Goal: Task Accomplishment & Management: Complete application form

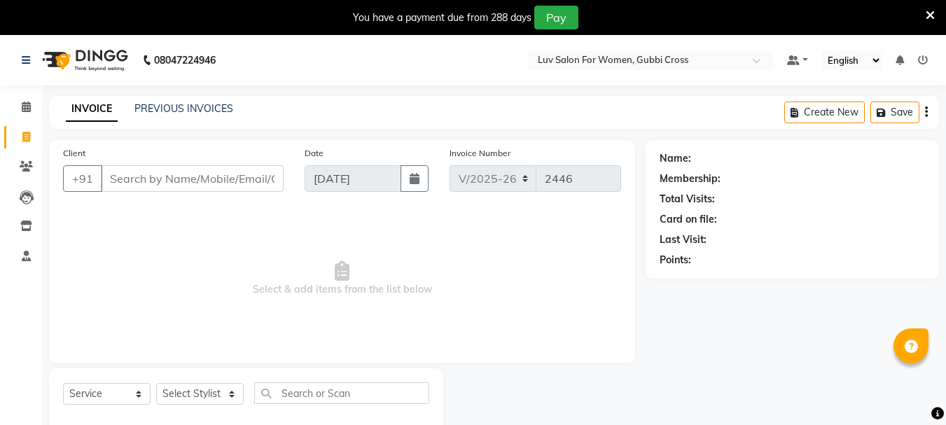
select select "7221"
select select "service"
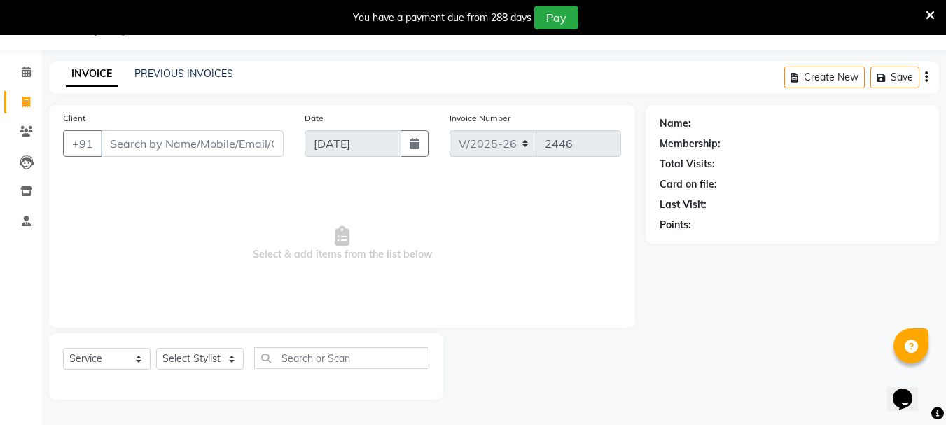
click at [232, 146] on input "Client" at bounding box center [192, 143] width 183 height 27
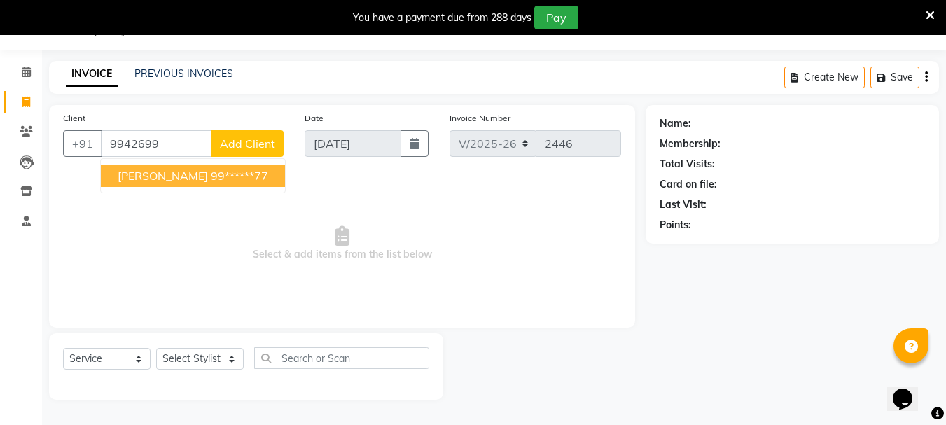
click at [211, 173] on ngb-highlight "99******77" at bounding box center [239, 176] width 57 height 14
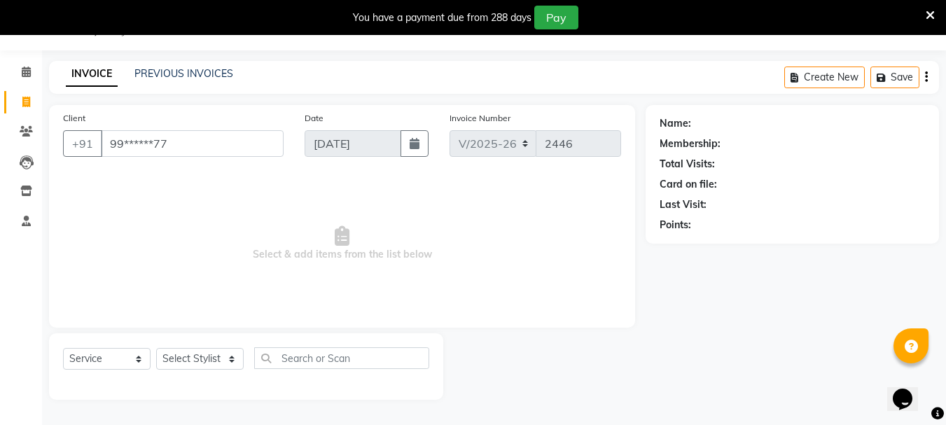
type input "99******77"
select select "1: Object"
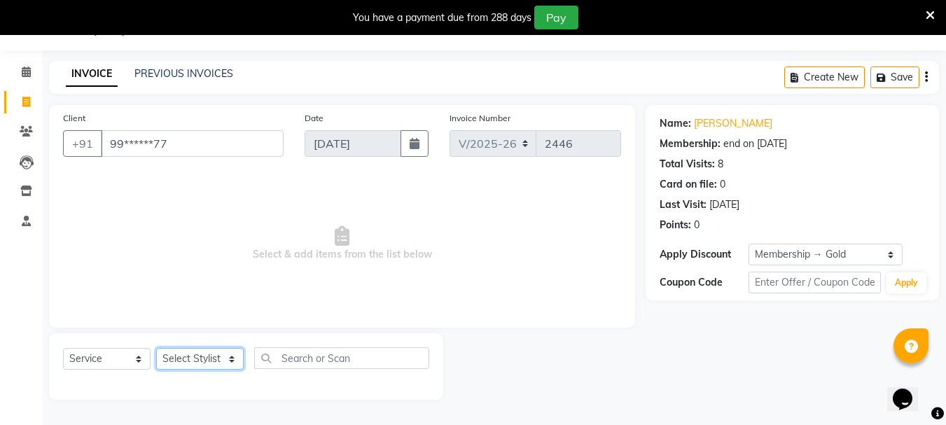
click at [186, 360] on select "Select Stylist [PERSON_NAME] Buati [PERSON_NAME] Hriatpuii [PERSON_NAME] Kimi L…" at bounding box center [200, 359] width 88 height 22
select select "64240"
click at [156, 348] on select "Select Stylist [PERSON_NAME] Buati [PERSON_NAME] Hriatpuii [PERSON_NAME] Kimi L…" at bounding box center [200, 359] width 88 height 22
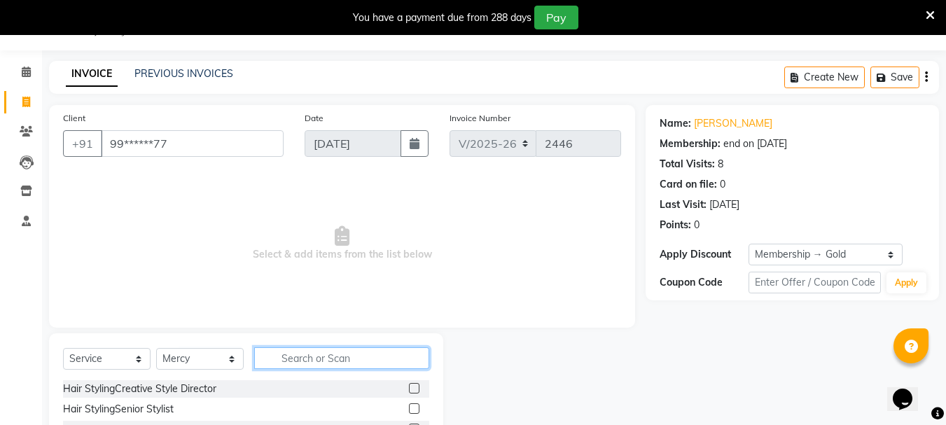
click at [294, 354] on input "text" at bounding box center [341, 358] width 175 height 22
type input "bl"
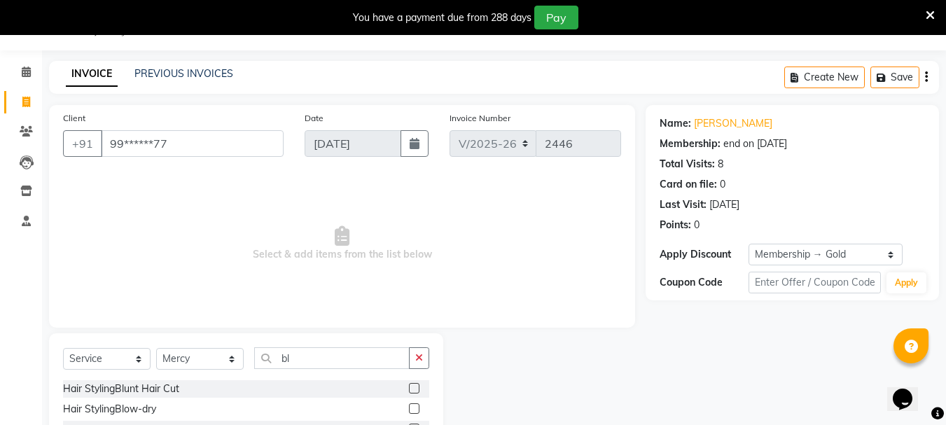
click at [409, 407] on label at bounding box center [414, 408] width 11 height 11
click at [409, 407] on input "checkbox" at bounding box center [413, 409] width 9 height 9
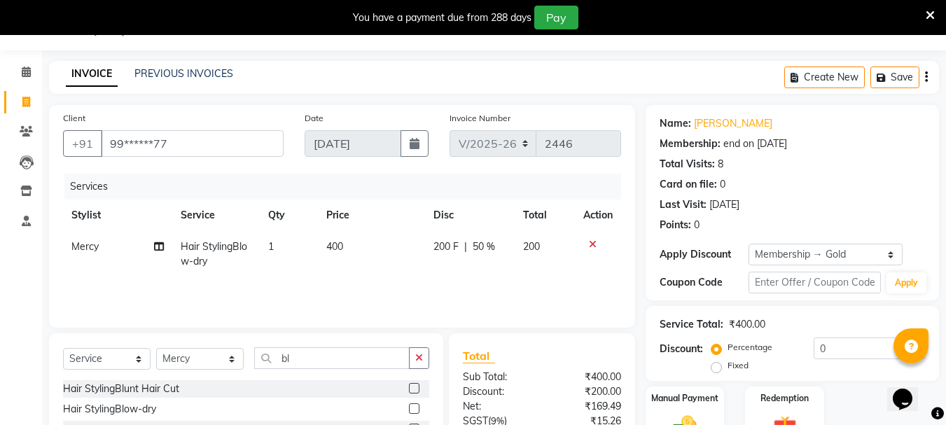
checkbox input "false"
click at [496, 244] on div "200 F | 50 %" at bounding box center [469, 246] width 73 height 15
select select "64240"
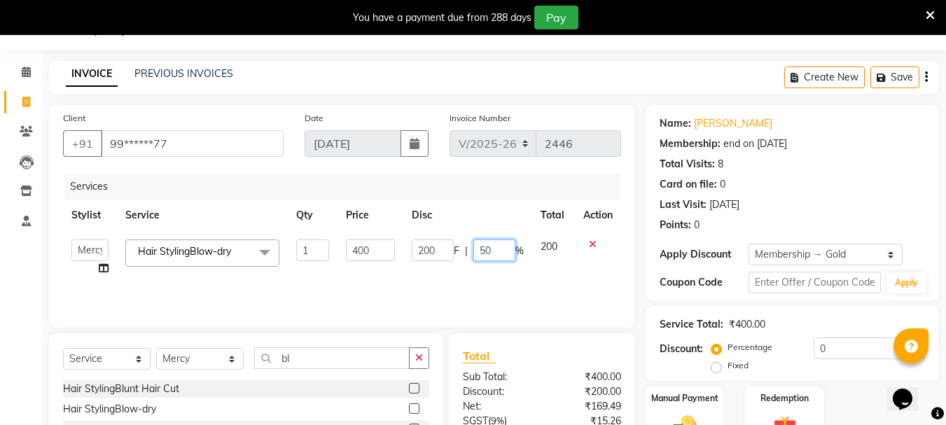
click at [497, 244] on input "50" at bounding box center [494, 250] width 42 height 22
type input "5"
type input "0"
click at [504, 279] on div "Services Stylist Service Qty Price Disc Total Action [PERSON_NAME] Buati Deepa …" at bounding box center [342, 244] width 558 height 140
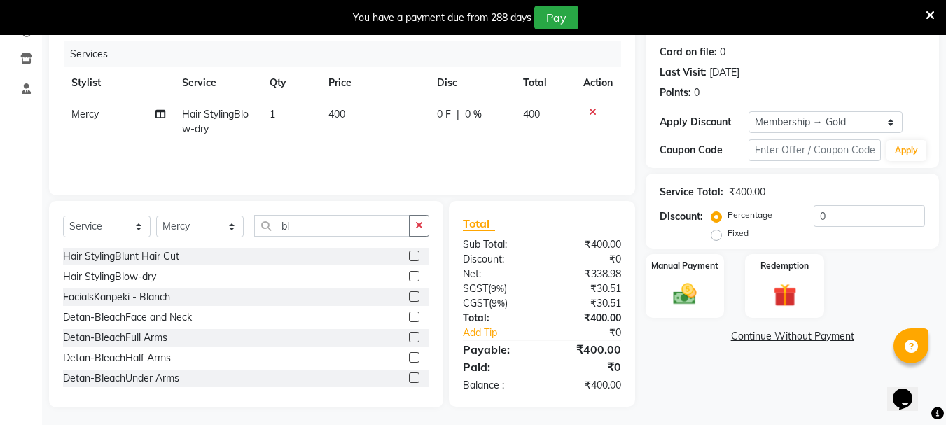
scroll to position [171, 0]
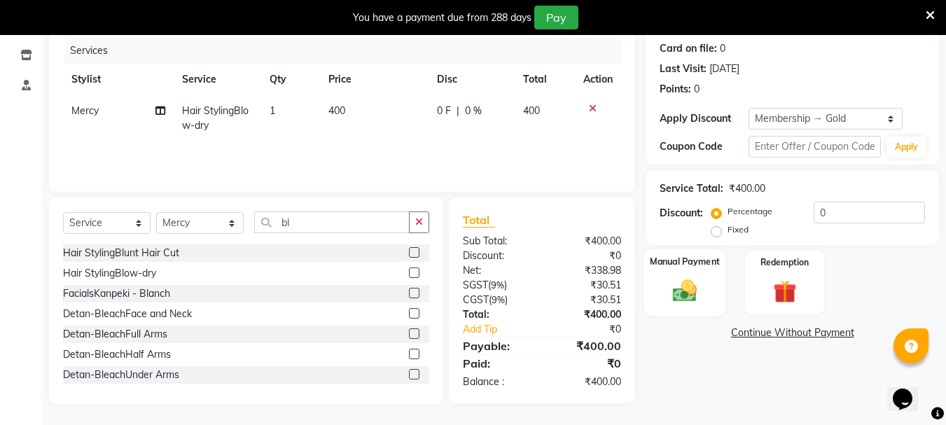
click at [696, 289] on img at bounding box center [684, 291] width 39 height 28
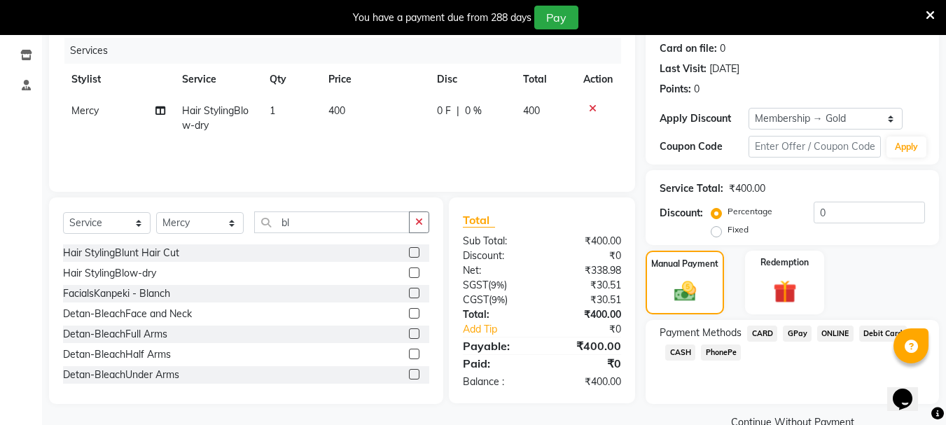
click at [786, 333] on span "GPay" at bounding box center [797, 334] width 29 height 16
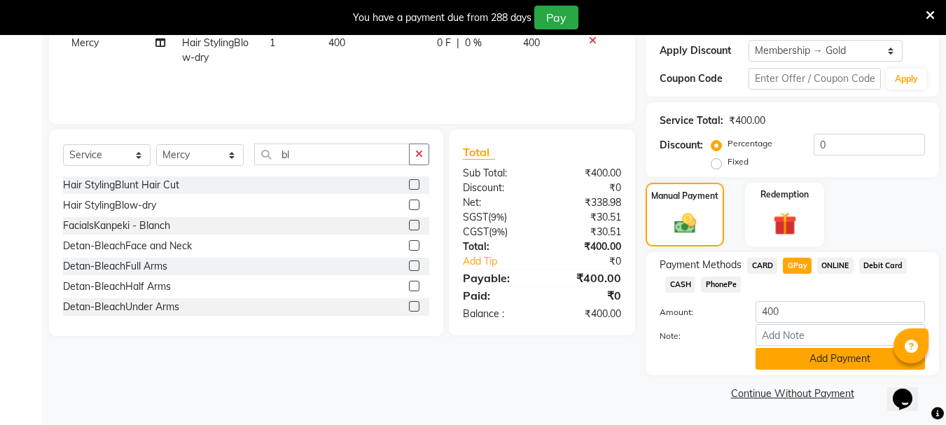
click at [782, 354] on button "Add Payment" at bounding box center [840, 359] width 169 height 22
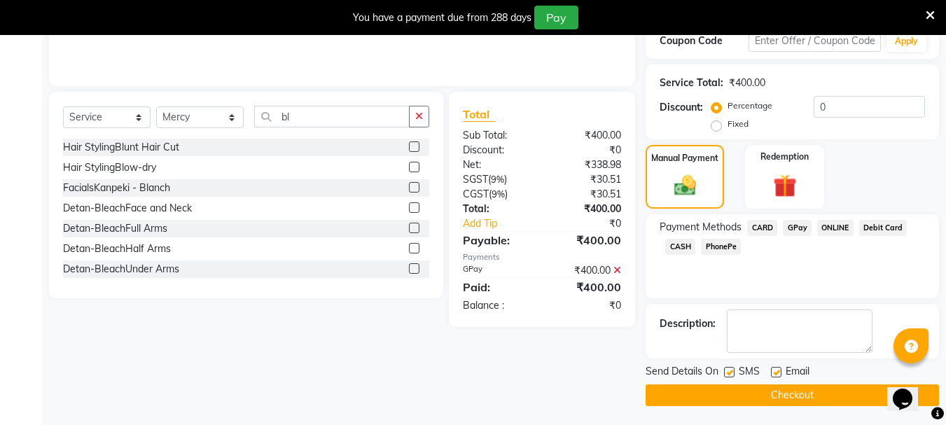
scroll to position [279, 0]
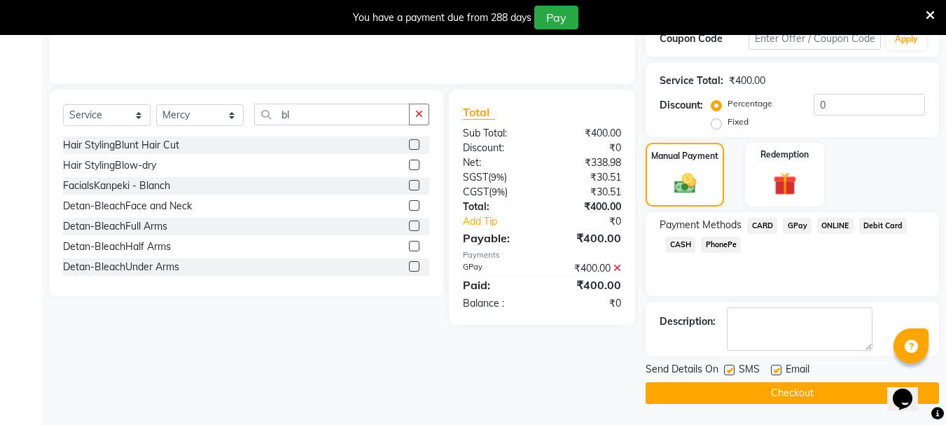
click at [773, 392] on button "Checkout" at bounding box center [792, 393] width 293 height 22
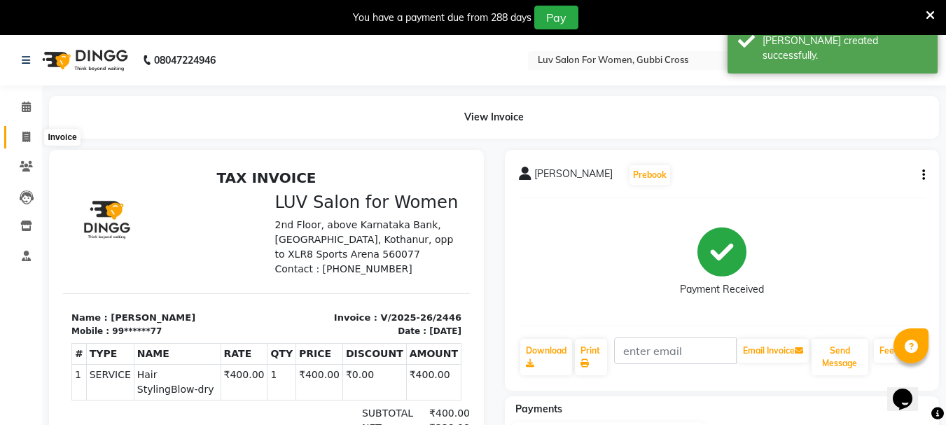
click at [28, 139] on icon at bounding box center [26, 137] width 8 height 11
select select "service"
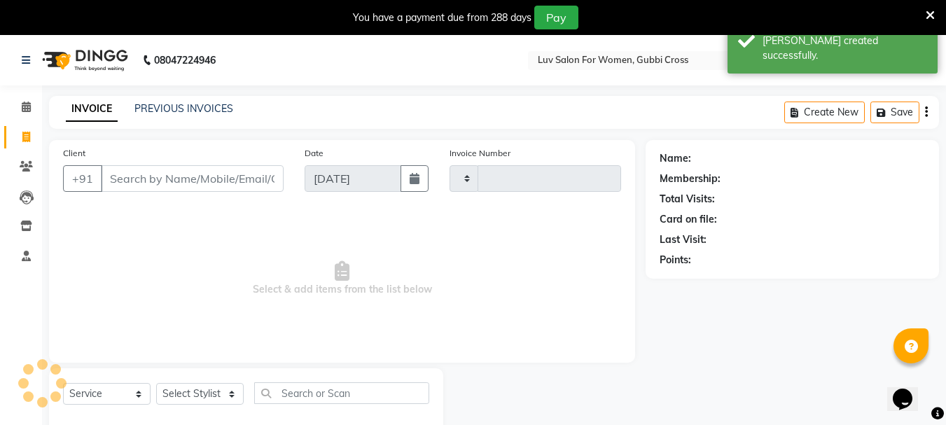
scroll to position [35, 0]
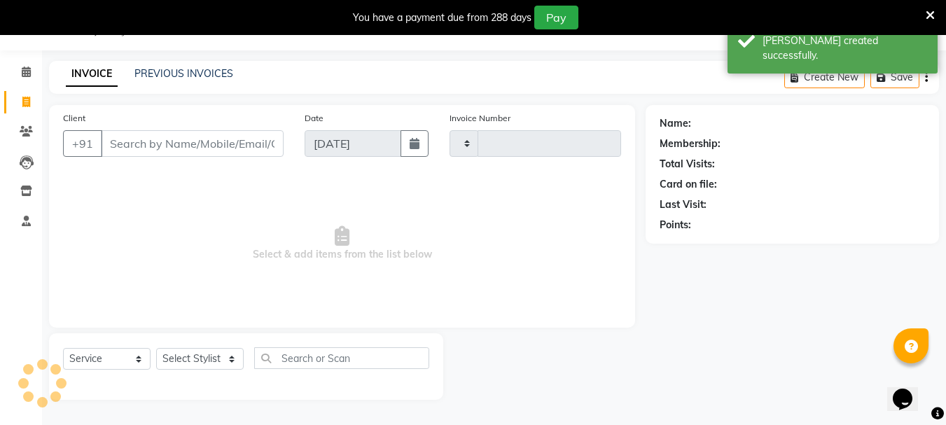
type input "2447"
select select "7221"
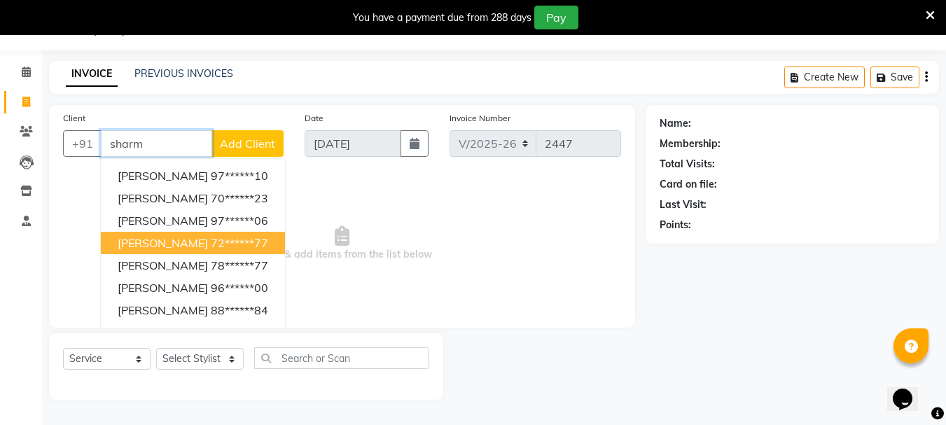
click at [230, 244] on ngb-highlight "72******77" at bounding box center [239, 243] width 57 height 14
type input "72******77"
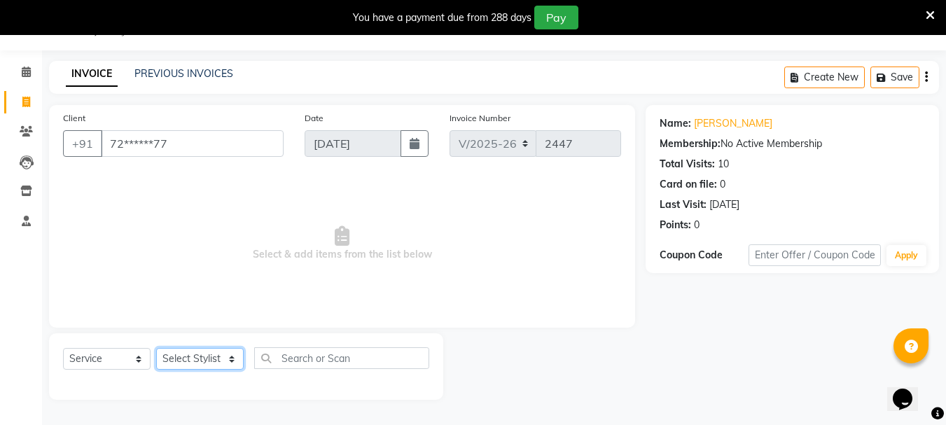
click at [203, 359] on select "Select Stylist [PERSON_NAME] Buati [PERSON_NAME] Hriatpuii [PERSON_NAME] Kimi L…" at bounding box center [200, 359] width 88 height 22
select select "64250"
click at [156, 348] on select "Select Stylist [PERSON_NAME] Buati [PERSON_NAME] Hriatpuii [PERSON_NAME] Kimi L…" at bounding box center [200, 359] width 88 height 22
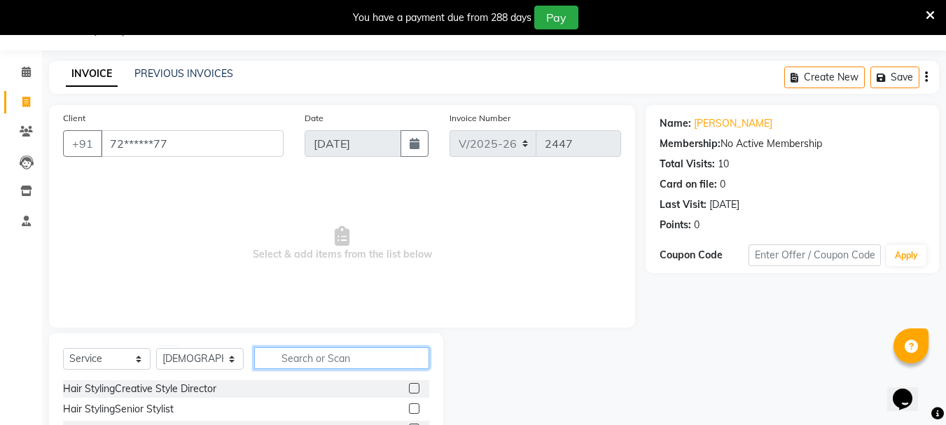
click at [329, 361] on input "text" at bounding box center [341, 358] width 175 height 22
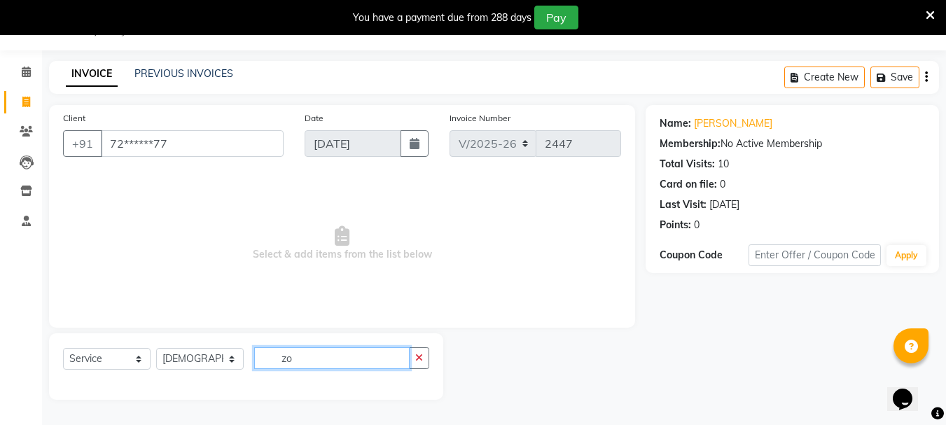
type input "z"
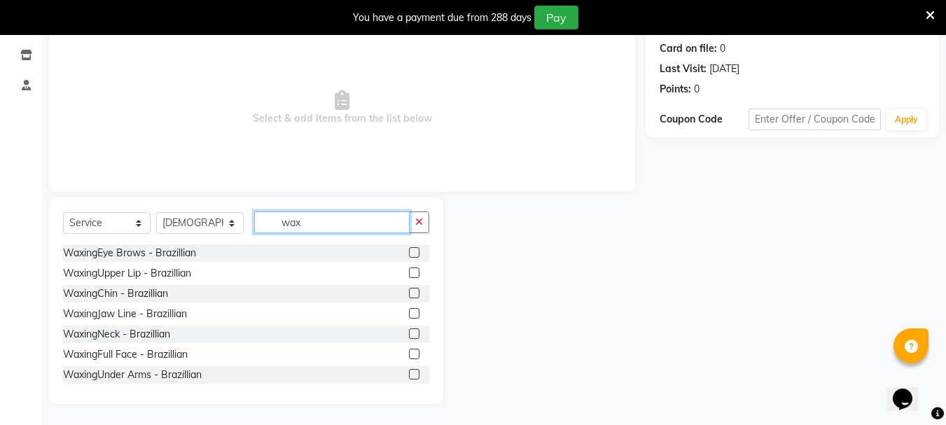
scroll to position [70, 0]
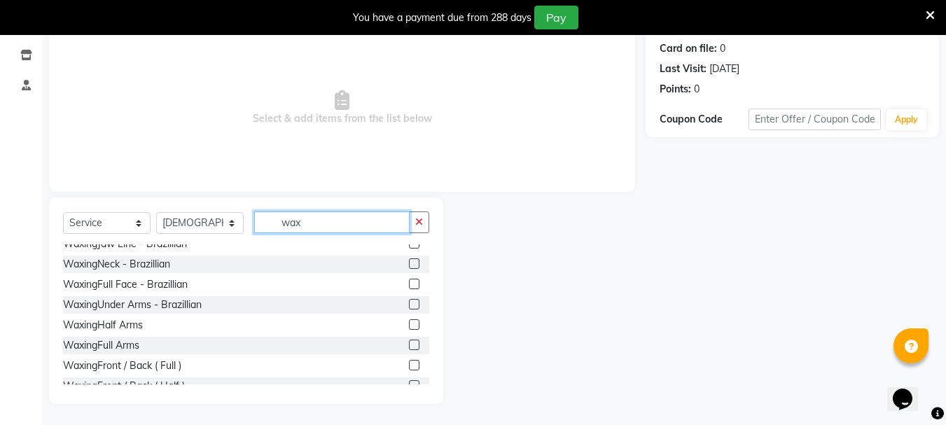
type input "wax"
click at [409, 301] on label at bounding box center [414, 304] width 11 height 11
click at [409, 301] on input "checkbox" at bounding box center [413, 304] width 9 height 9
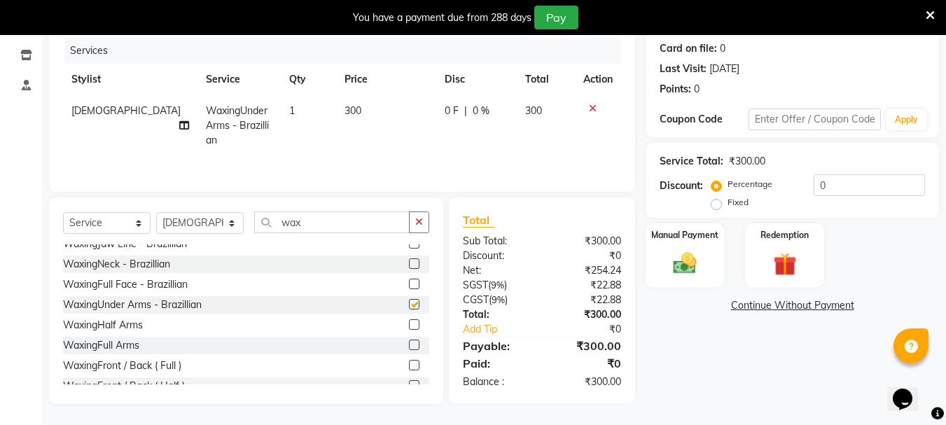
checkbox input "false"
click at [409, 345] on label at bounding box center [414, 345] width 11 height 11
click at [409, 345] on input "checkbox" at bounding box center [413, 345] width 9 height 9
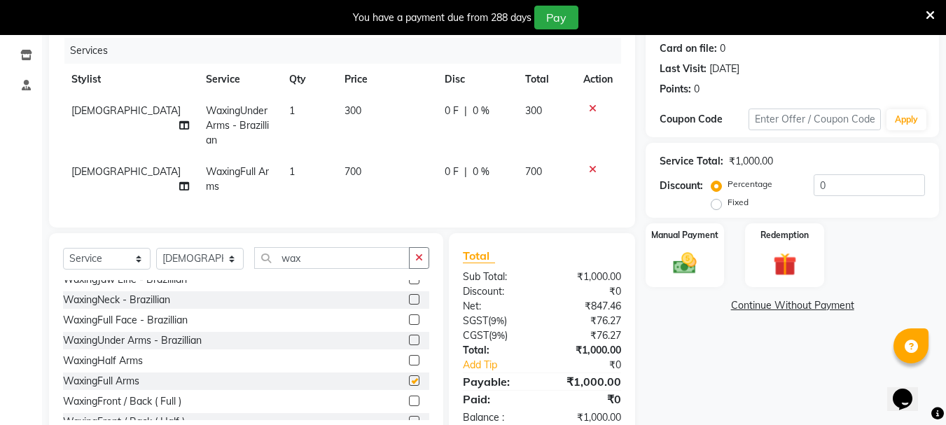
checkbox input "false"
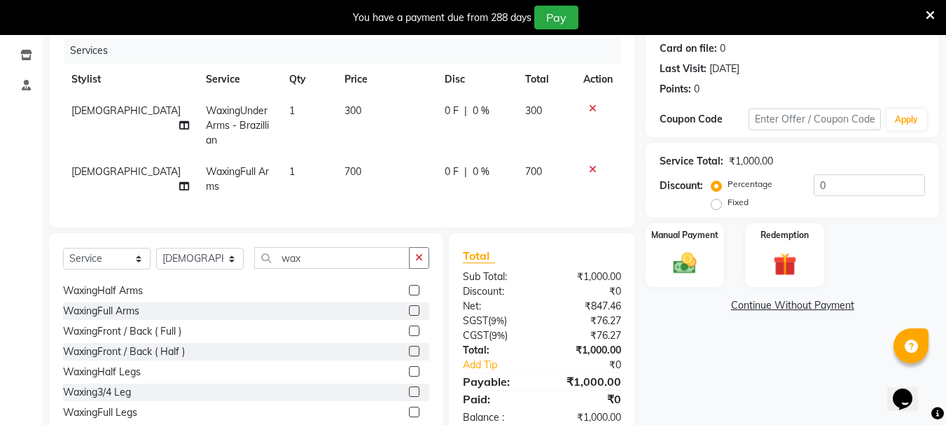
scroll to position [205, 0]
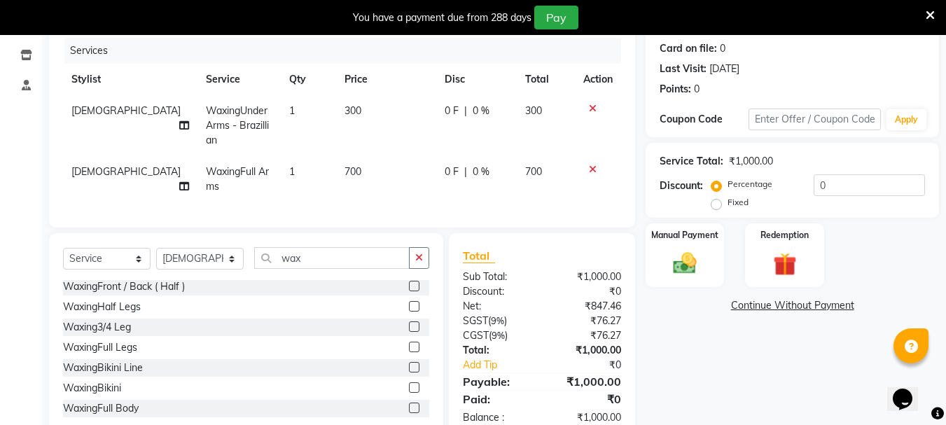
click at [409, 352] on label at bounding box center [414, 347] width 11 height 11
click at [409, 352] on input "checkbox" at bounding box center [413, 347] width 9 height 9
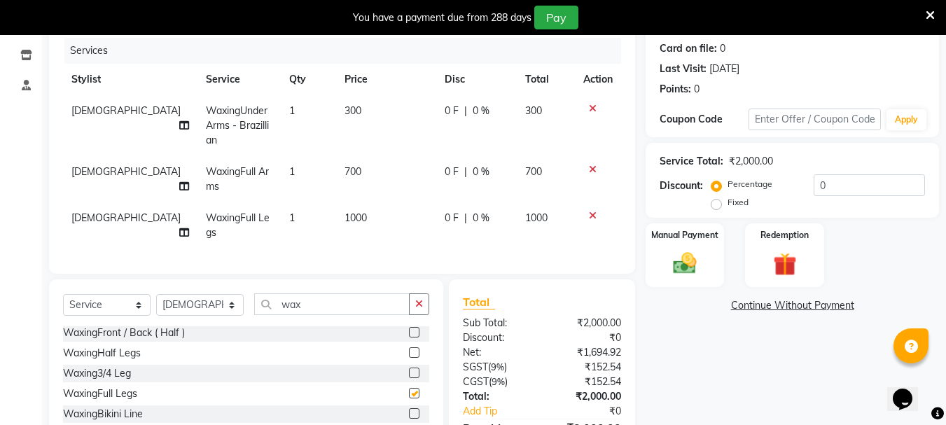
checkbox input "false"
click at [353, 314] on input "wax" at bounding box center [331, 304] width 155 height 22
type input "w"
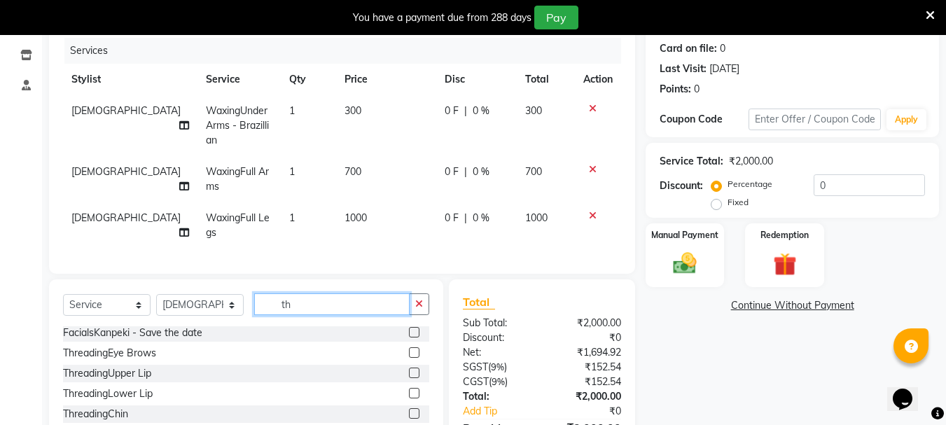
scroll to position [2, 0]
type input "thread"
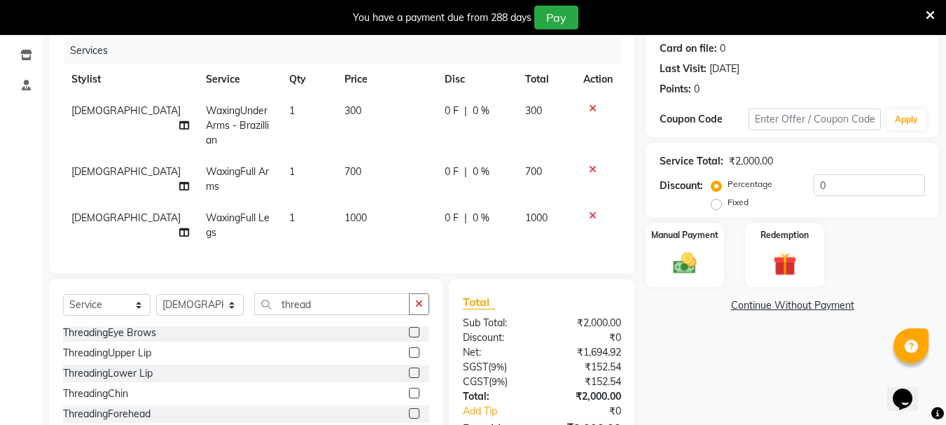
click at [409, 338] on label at bounding box center [414, 332] width 11 height 11
click at [409, 338] on input "checkbox" at bounding box center [413, 332] width 9 height 9
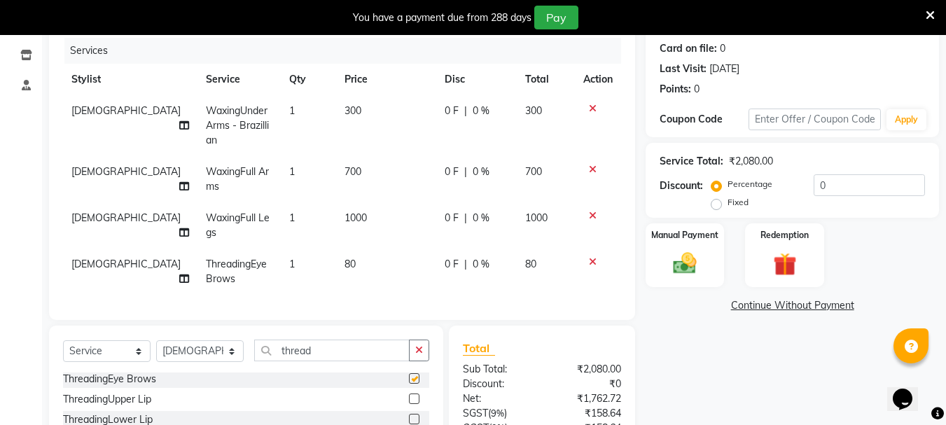
checkbox input "false"
click at [409, 404] on label at bounding box center [414, 399] width 11 height 11
click at [409, 404] on input "checkbox" at bounding box center [413, 399] width 9 height 9
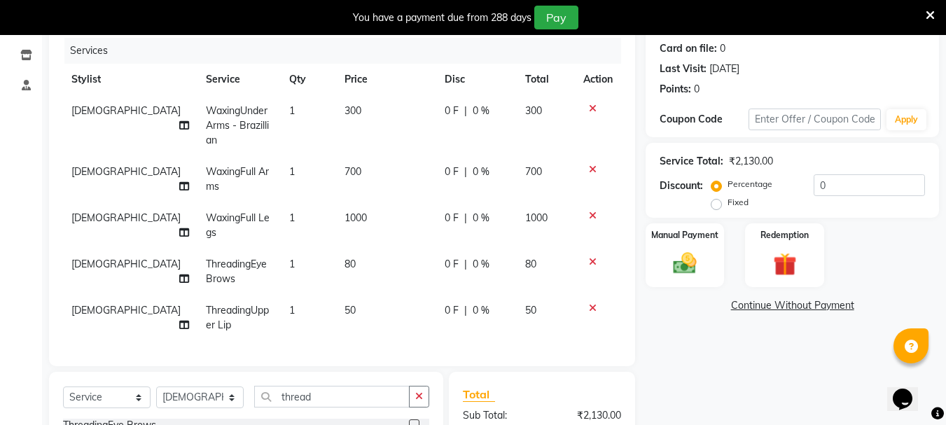
checkbox input "false"
click at [507, 120] on td "0 F | 0 %" at bounding box center [476, 125] width 81 height 61
select select "64250"
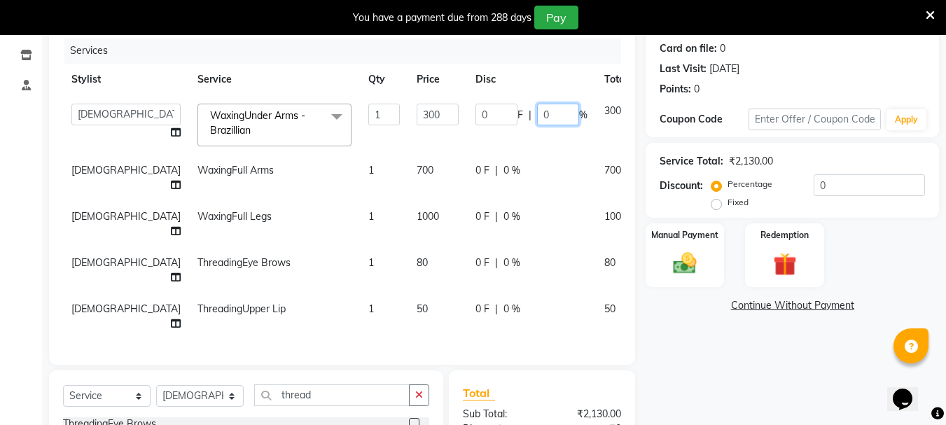
click at [537, 120] on input "0" at bounding box center [558, 115] width 42 height 22
type input "20"
click at [489, 151] on td "0 F | 20 %" at bounding box center [531, 125] width 129 height 60
select select "64250"
click at [480, 183] on td "0 F | 0 %" at bounding box center [531, 178] width 129 height 46
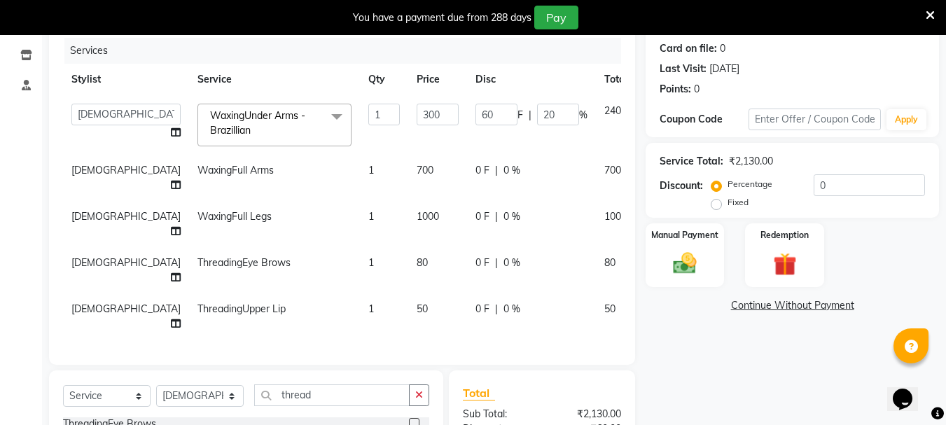
select select "64250"
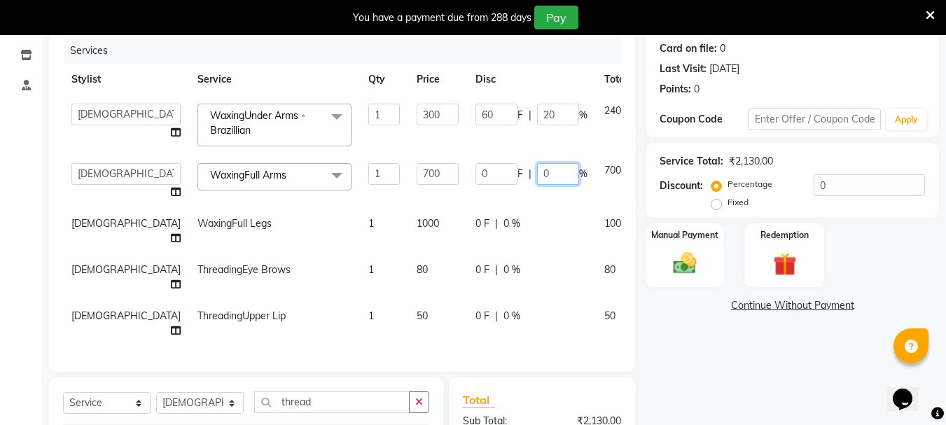
click at [537, 176] on input "0" at bounding box center [558, 174] width 42 height 22
type input "20"
click at [476, 206] on tbody "[PERSON_NAME] Buati Deepa [PERSON_NAME] Hriatpuii [PERSON_NAME] Kimi LUV Salon …" at bounding box center [373, 220] width 620 height 251
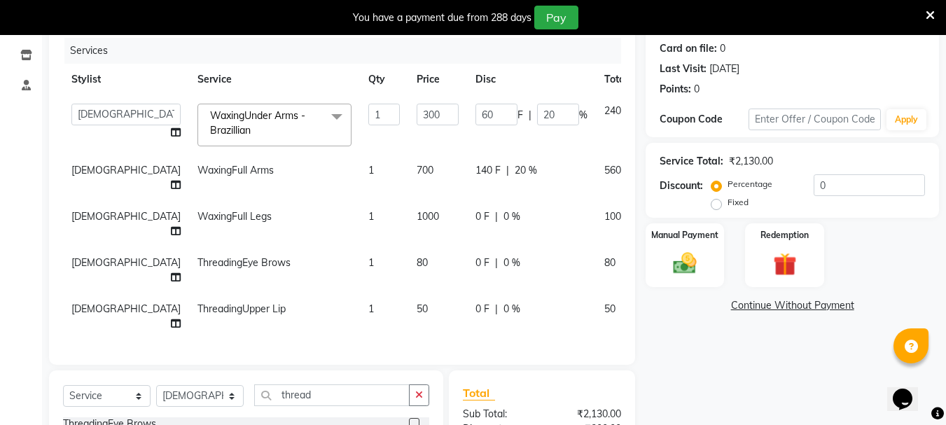
click at [477, 211] on td "0 F | 0 %" at bounding box center [531, 224] width 129 height 46
select select "64250"
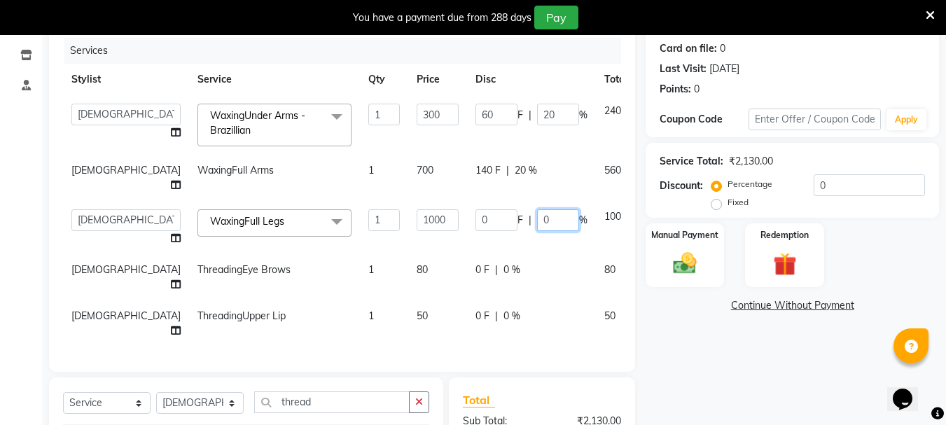
click at [537, 209] on input "0" at bounding box center [558, 220] width 42 height 22
type input "20"
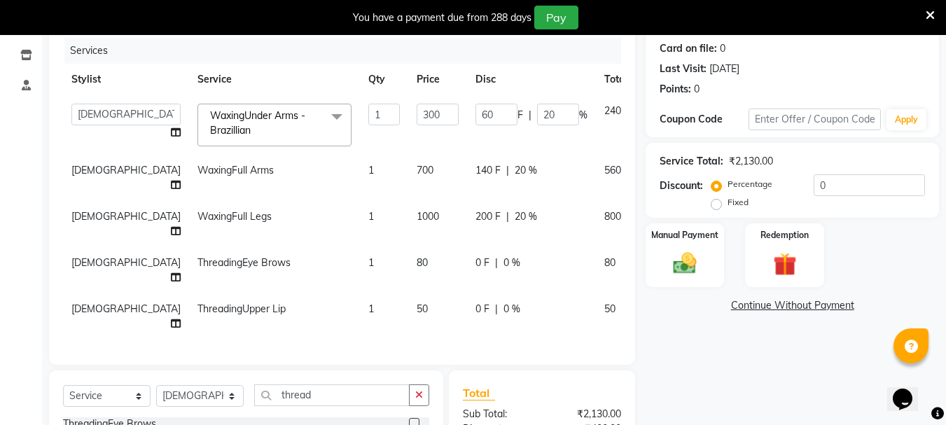
click at [501, 223] on tbody "[PERSON_NAME] Buati Deepa [PERSON_NAME] Hriatpuii [PERSON_NAME] Kimi LUV Salon …" at bounding box center [373, 217] width 620 height 244
click at [681, 270] on img at bounding box center [684, 263] width 39 height 28
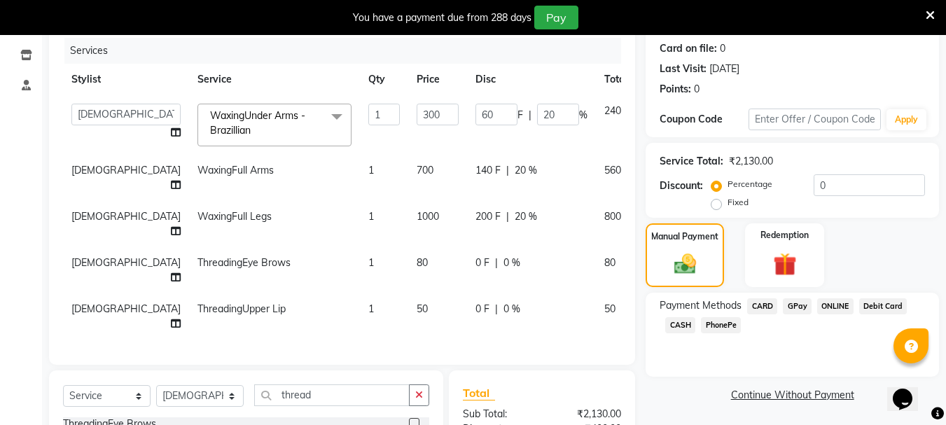
click at [764, 310] on span "CARD" at bounding box center [762, 306] width 30 height 16
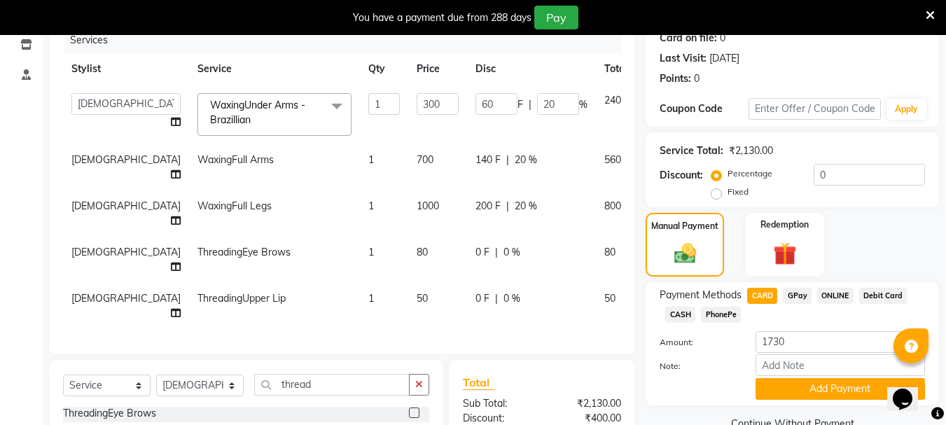
scroll to position [295, 0]
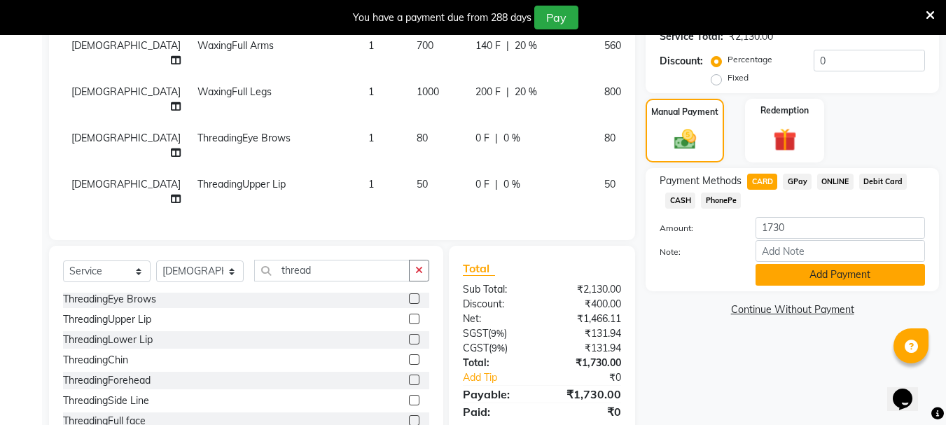
click at [786, 280] on button "Add Payment" at bounding box center [840, 275] width 169 height 22
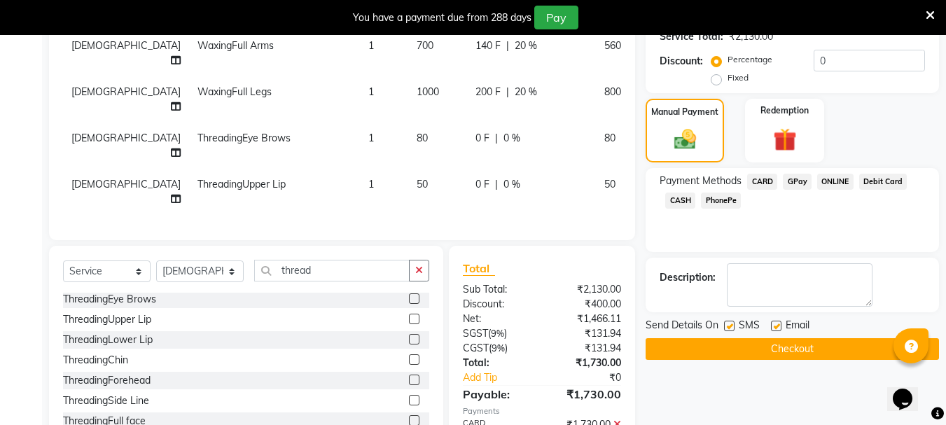
scroll to position [324, 0]
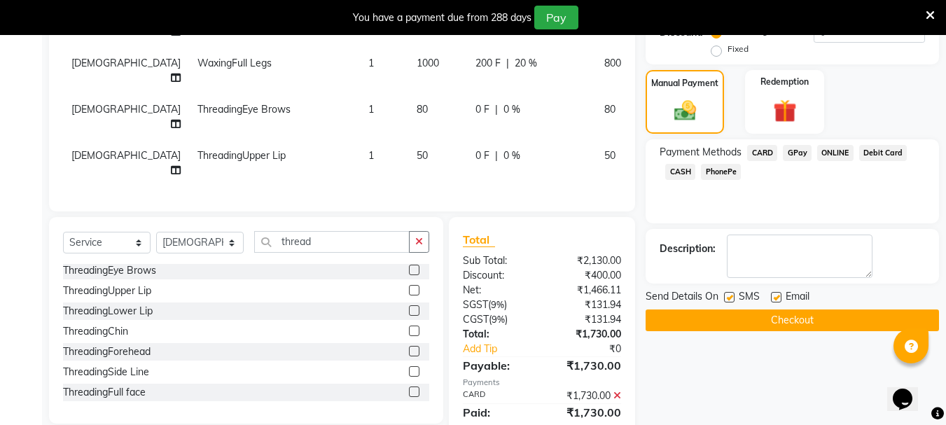
click at [785, 320] on button "Checkout" at bounding box center [792, 321] width 293 height 22
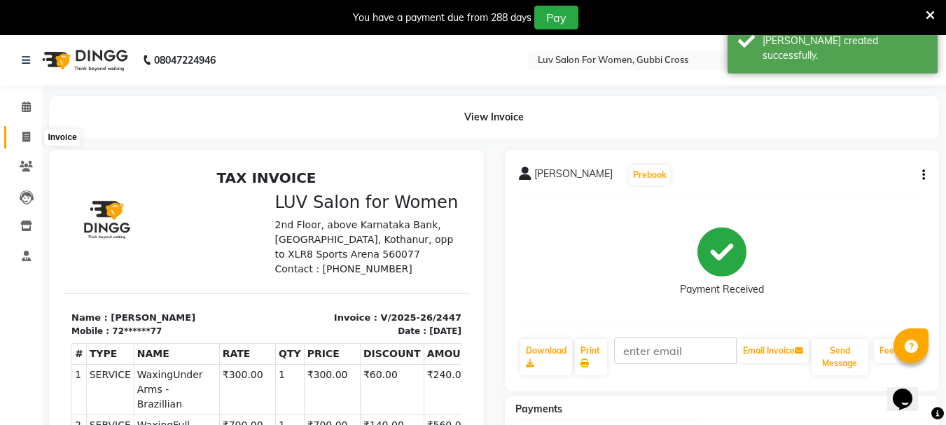
click at [29, 140] on icon at bounding box center [26, 137] width 8 height 11
select select "service"
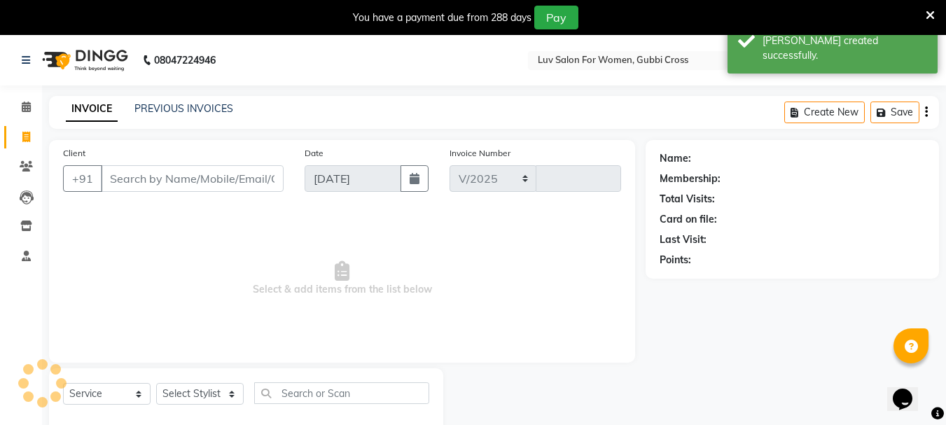
select select "7221"
type input "2448"
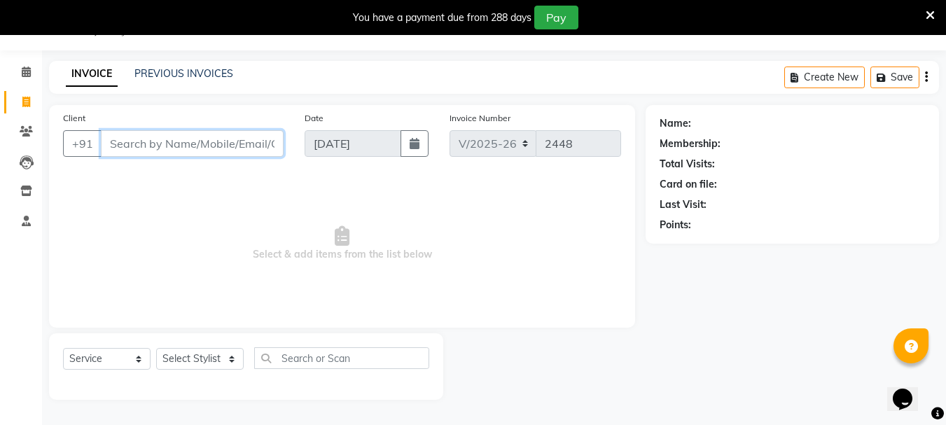
click at [191, 136] on input "Client" at bounding box center [192, 143] width 183 height 27
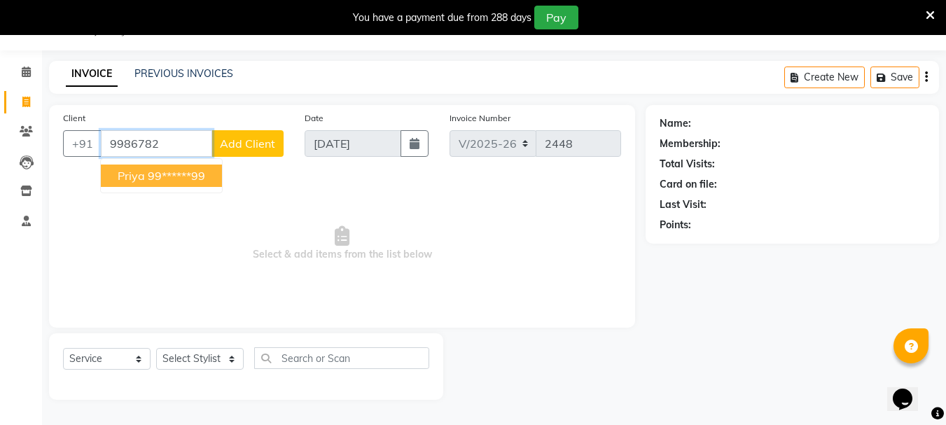
click at [196, 171] on ngb-highlight "99******99" at bounding box center [176, 176] width 57 height 14
type input "99******99"
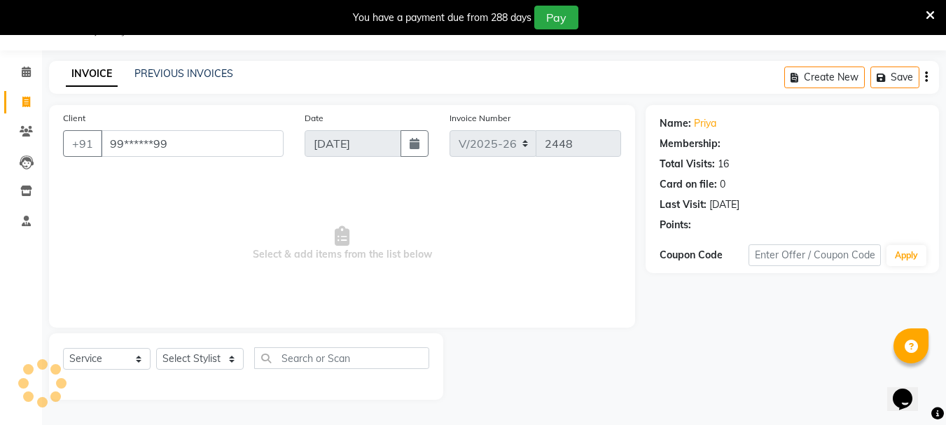
select select "1: Object"
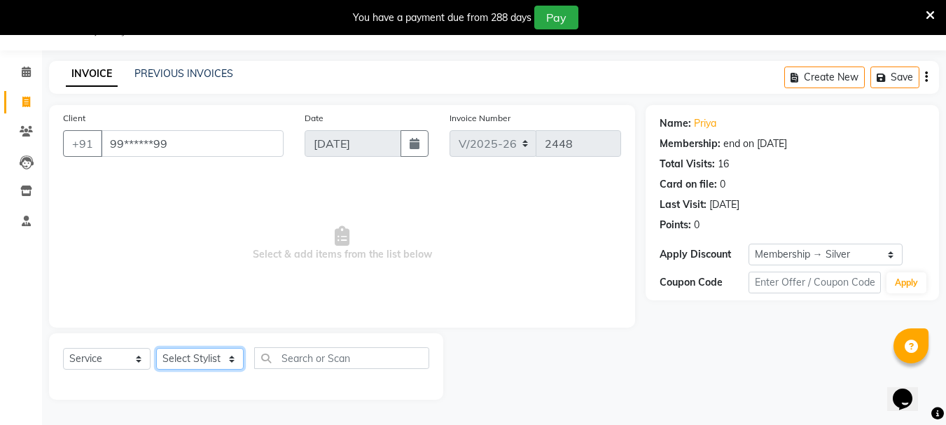
click at [187, 362] on select "Select Stylist [PERSON_NAME] Buati [PERSON_NAME] Hriatpuii [PERSON_NAME] Kimi L…" at bounding box center [200, 359] width 88 height 22
select select "76982"
click at [156, 348] on select "Select Stylist [PERSON_NAME] Buati [PERSON_NAME] Hriatpuii [PERSON_NAME] Kimi L…" at bounding box center [200, 359] width 88 height 22
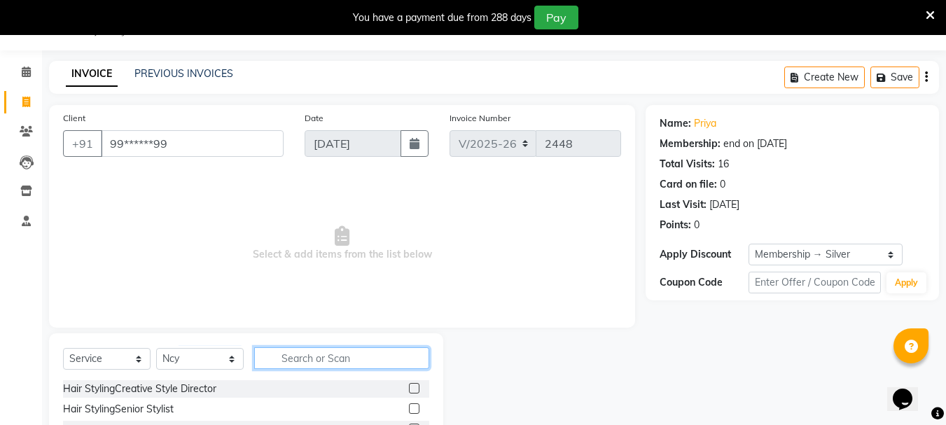
click at [312, 353] on input "text" at bounding box center [341, 358] width 175 height 22
type input "blow"
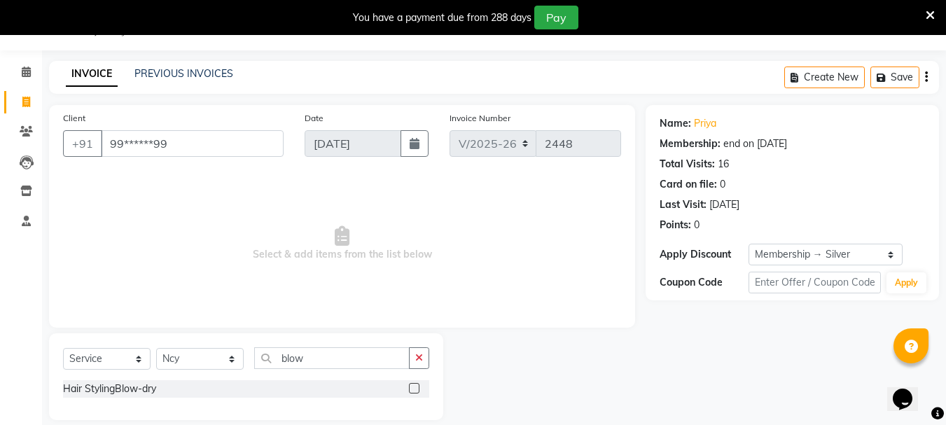
click at [414, 389] on label at bounding box center [414, 388] width 11 height 11
click at [414, 389] on input "checkbox" at bounding box center [413, 388] width 9 height 9
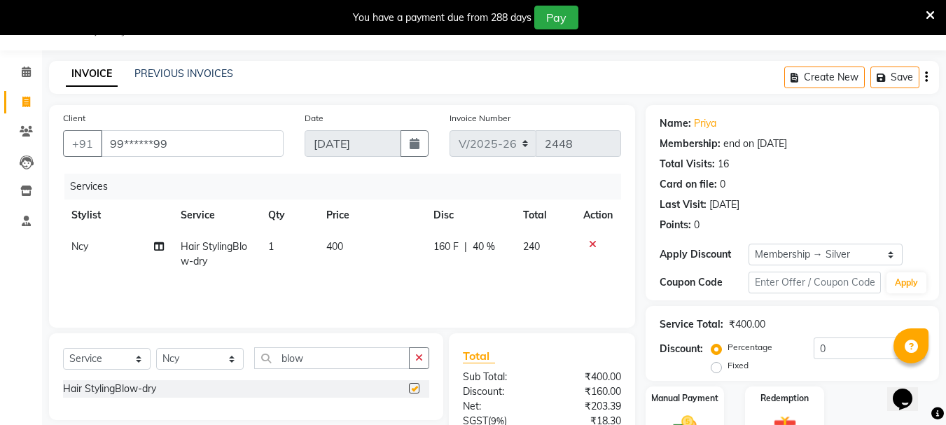
checkbox input "false"
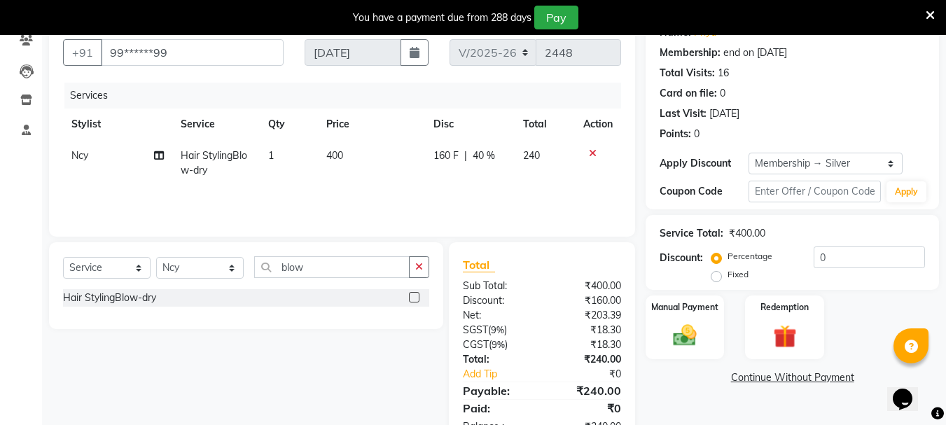
scroll to position [170, 0]
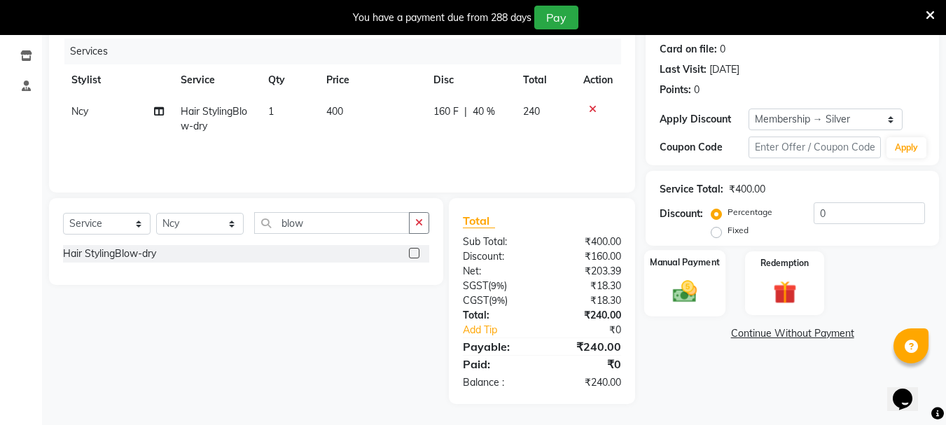
click at [694, 291] on img at bounding box center [684, 291] width 39 height 28
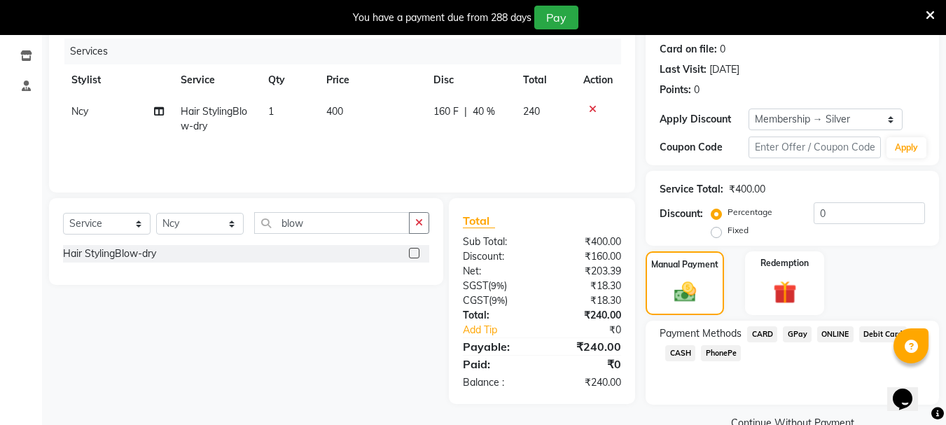
click at [800, 339] on span "GPay" at bounding box center [797, 334] width 29 height 16
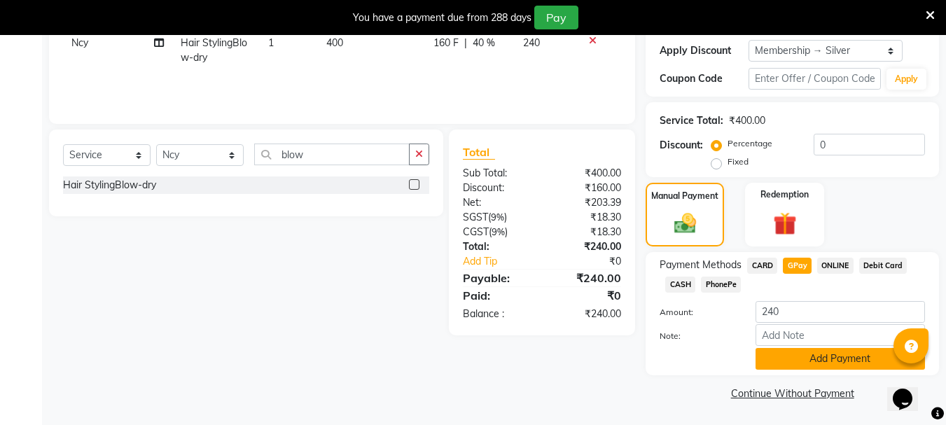
click at [803, 358] on button "Add Payment" at bounding box center [840, 359] width 169 height 22
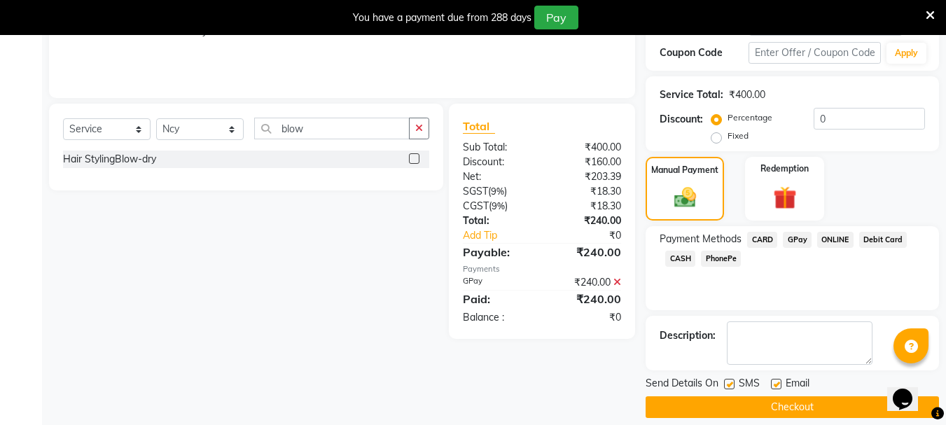
scroll to position [279, 0]
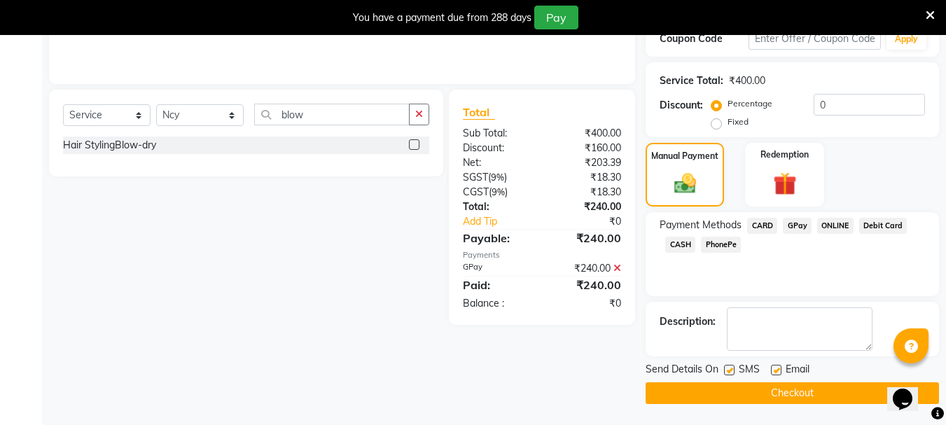
click at [780, 400] on button "Checkout" at bounding box center [792, 393] width 293 height 22
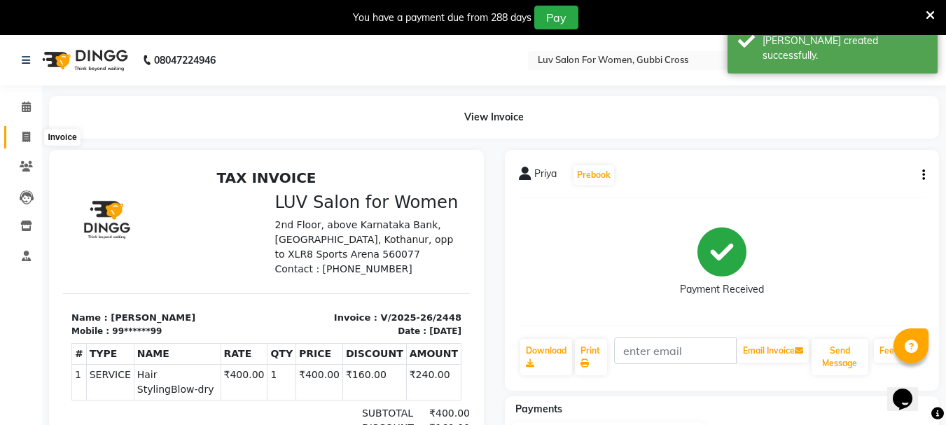
click at [27, 132] on icon at bounding box center [26, 137] width 8 height 11
select select "service"
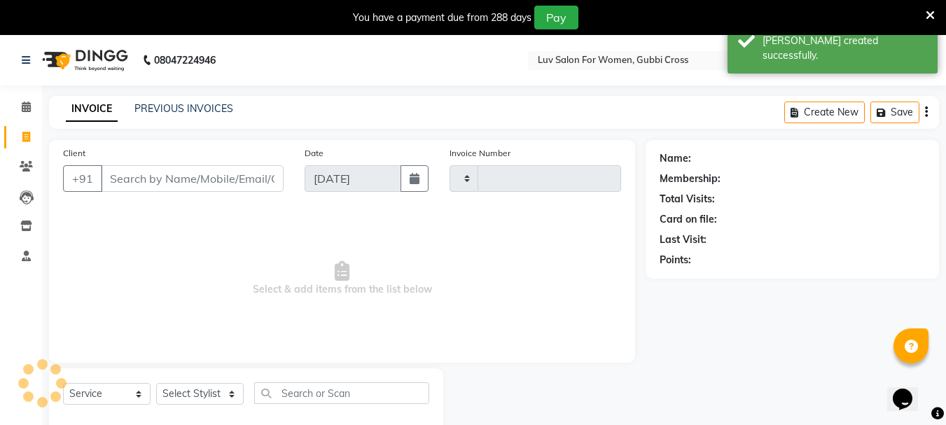
type input "2449"
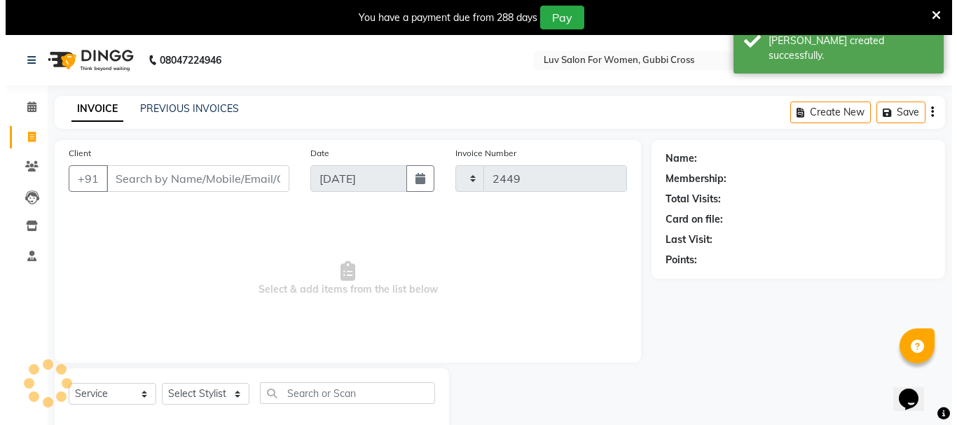
scroll to position [35, 0]
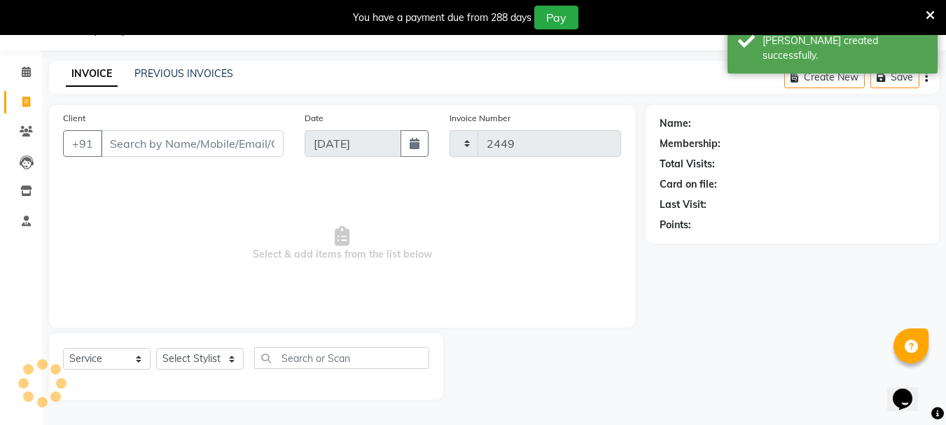
select select "7221"
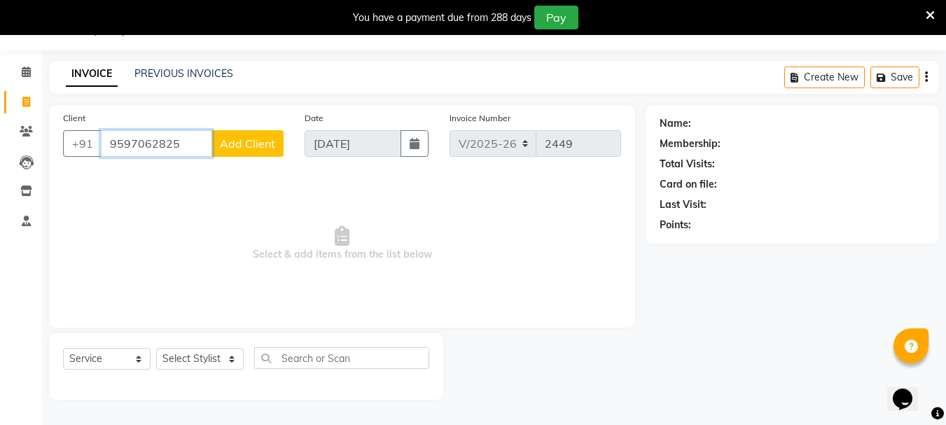
type input "9597062825"
click at [238, 140] on span "Add Client" at bounding box center [247, 144] width 55 height 14
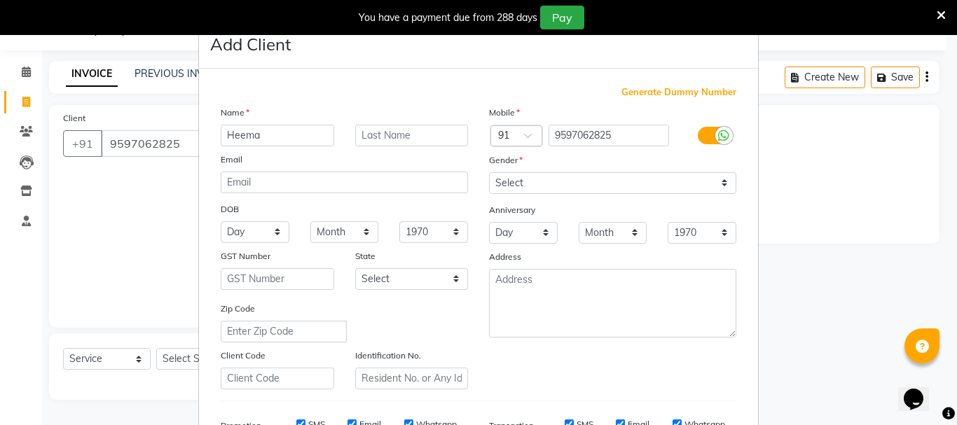
type input "Heema"
drag, startPoint x: 522, startPoint y: 182, endPoint x: 524, endPoint y: 193, distance: 10.6
click at [522, 182] on select "Select [DEMOGRAPHIC_DATA] [DEMOGRAPHIC_DATA] Other Prefer Not To Say" at bounding box center [612, 183] width 247 height 22
select select "[DEMOGRAPHIC_DATA]"
click at [489, 172] on select "Select [DEMOGRAPHIC_DATA] [DEMOGRAPHIC_DATA] Other Prefer Not To Say" at bounding box center [612, 183] width 247 height 22
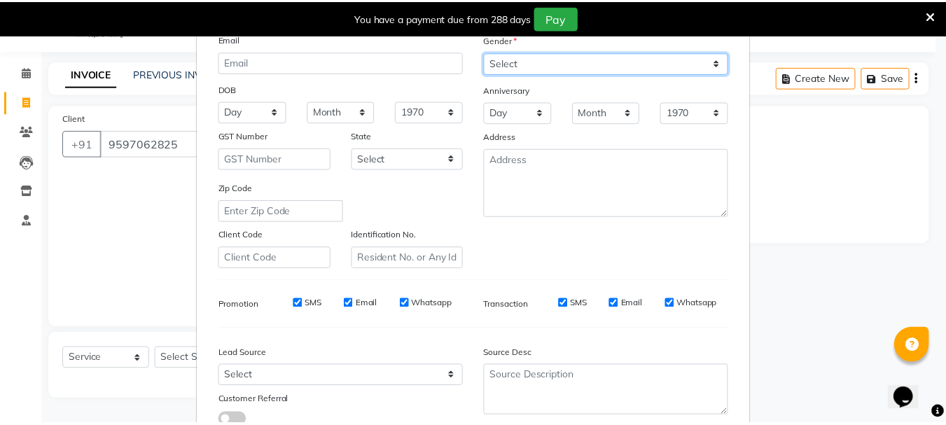
scroll to position [210, 0]
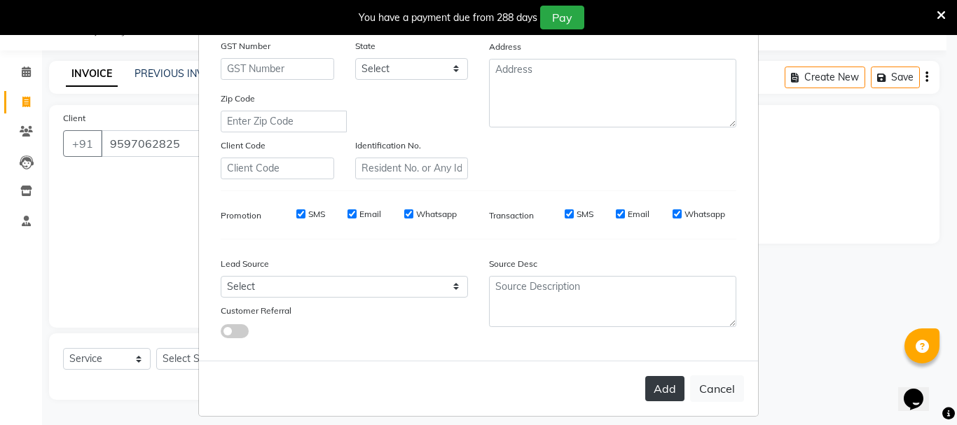
click at [677, 395] on button "Add" at bounding box center [664, 388] width 39 height 25
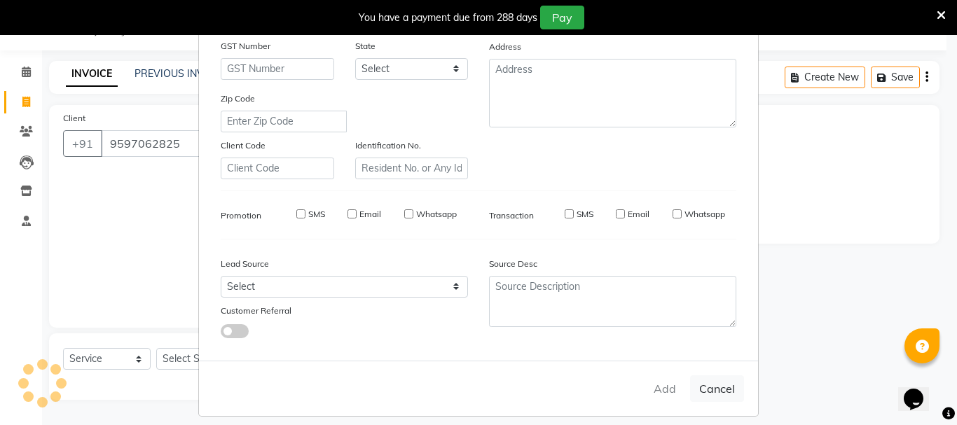
type input "95******25"
select select
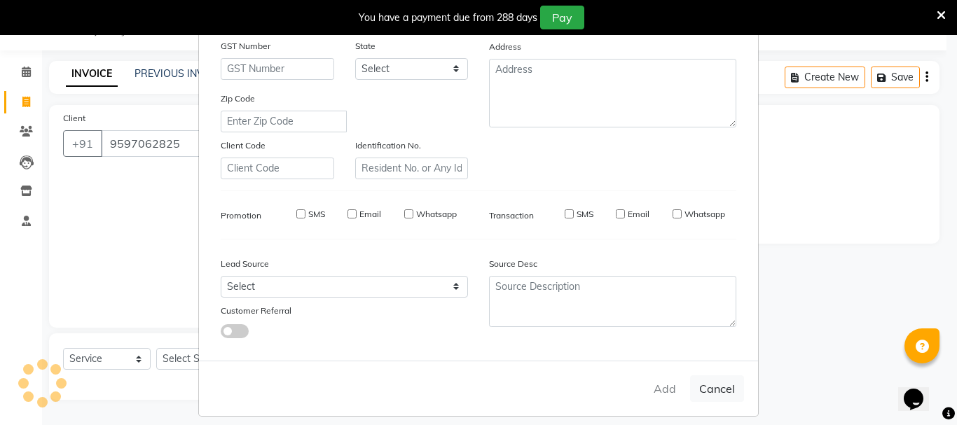
select select
checkbox input "false"
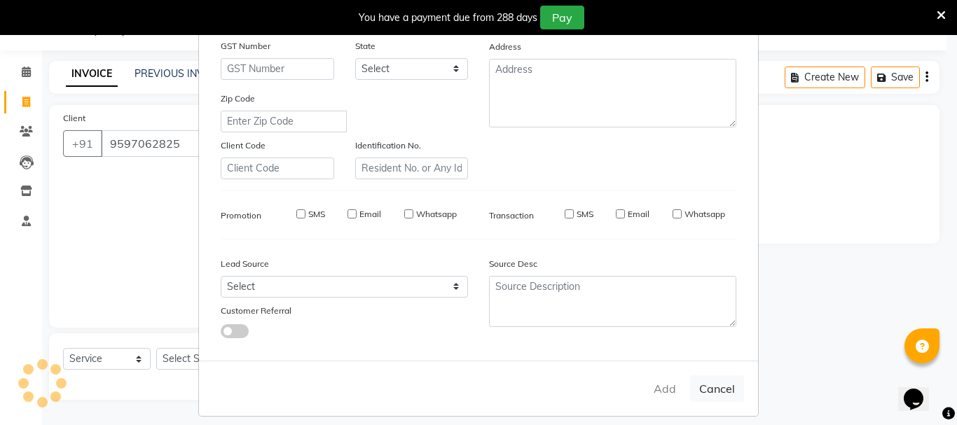
checkbox input "false"
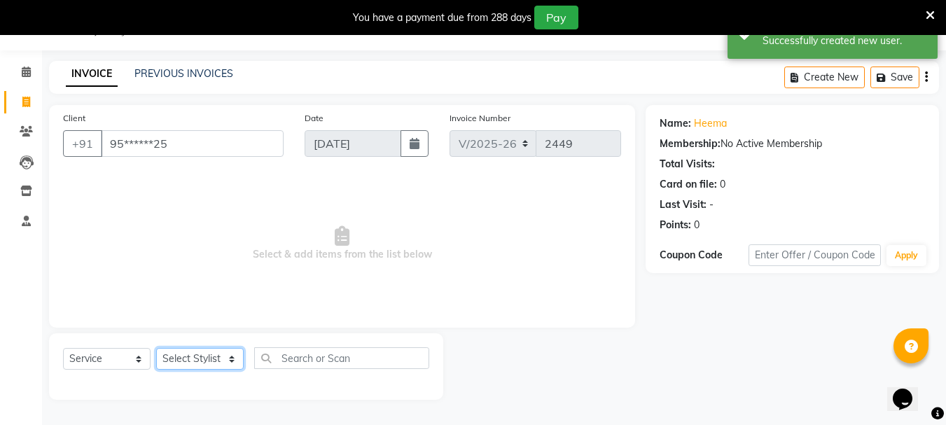
click at [207, 363] on select "Select Stylist [PERSON_NAME] Buati [PERSON_NAME] Hriatpuii [PERSON_NAME] Kimi L…" at bounding box center [200, 359] width 88 height 22
select select "85521"
click at [156, 348] on select "Select Stylist [PERSON_NAME] Buati [PERSON_NAME] Hriatpuii [PERSON_NAME] Kimi L…" at bounding box center [200, 359] width 88 height 22
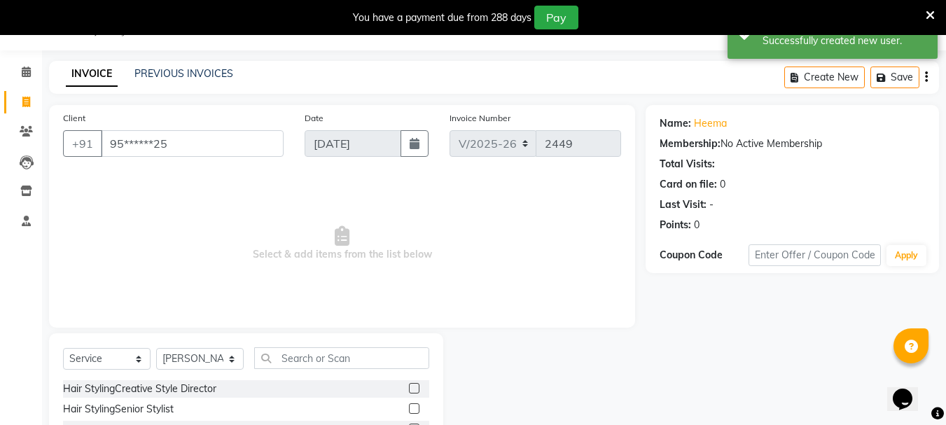
click at [398, 408] on div "Hair StylingSenior Stylist" at bounding box center [246, 410] width 366 height 18
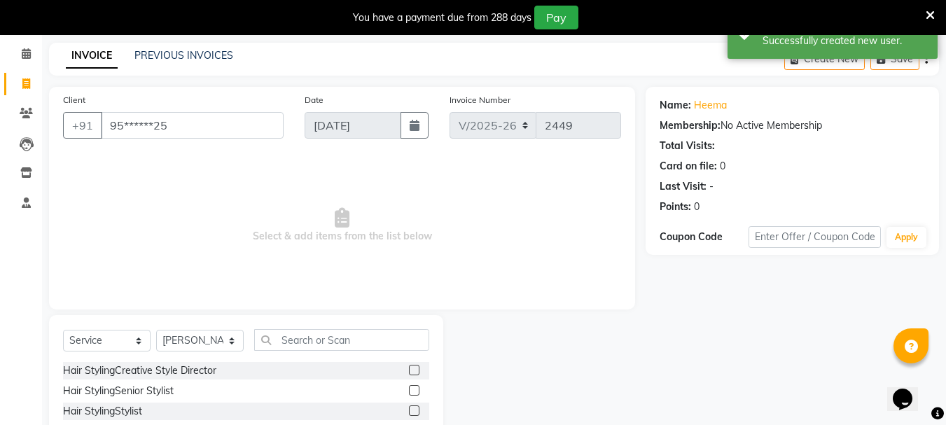
scroll to position [171, 0]
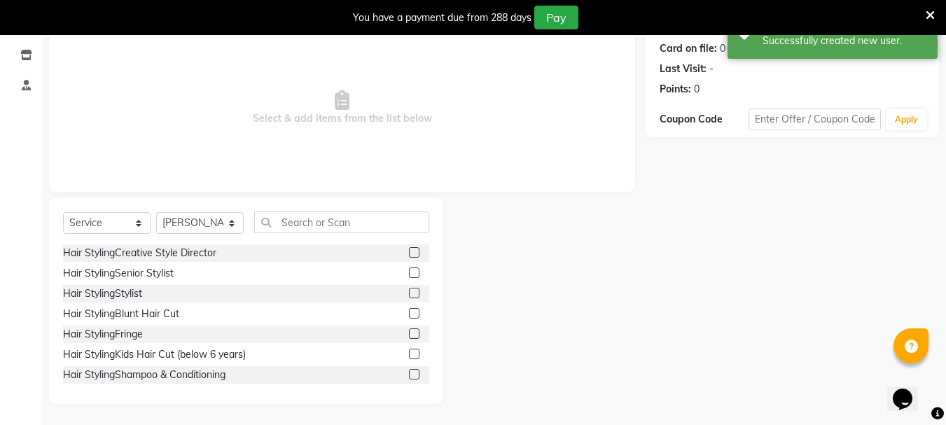
click at [409, 272] on label at bounding box center [414, 272] width 11 height 11
click at [409, 272] on input "checkbox" at bounding box center [413, 273] width 9 height 9
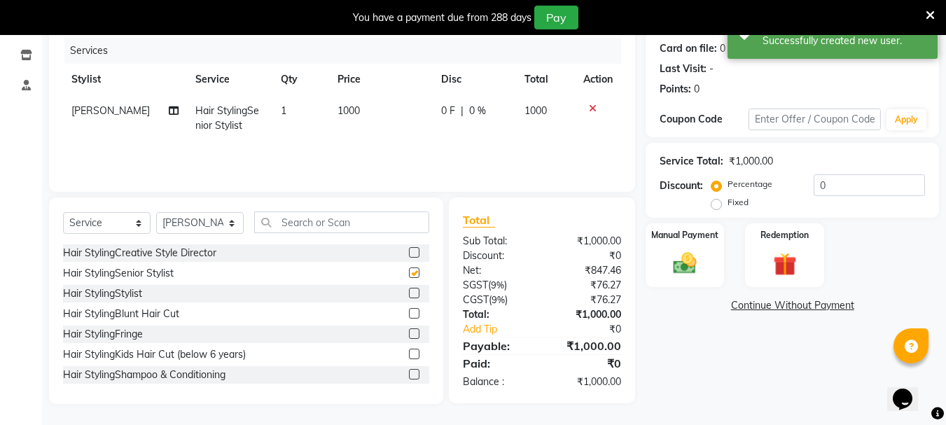
checkbox input "false"
click at [686, 266] on img at bounding box center [684, 263] width 39 height 28
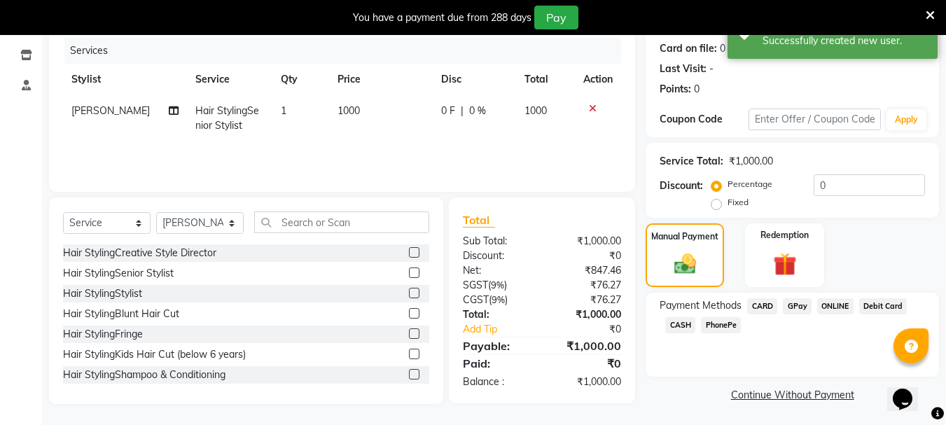
click at [791, 304] on span "GPay" at bounding box center [797, 306] width 29 height 16
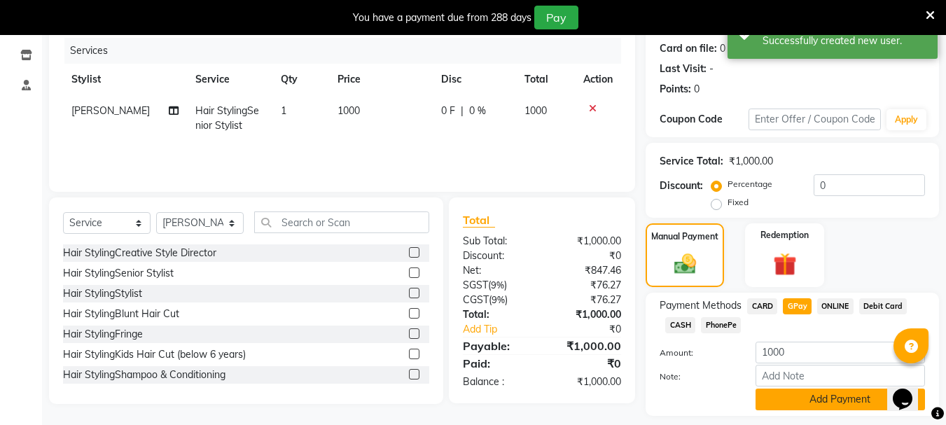
click at [801, 395] on button "Add Payment" at bounding box center [840, 400] width 169 height 22
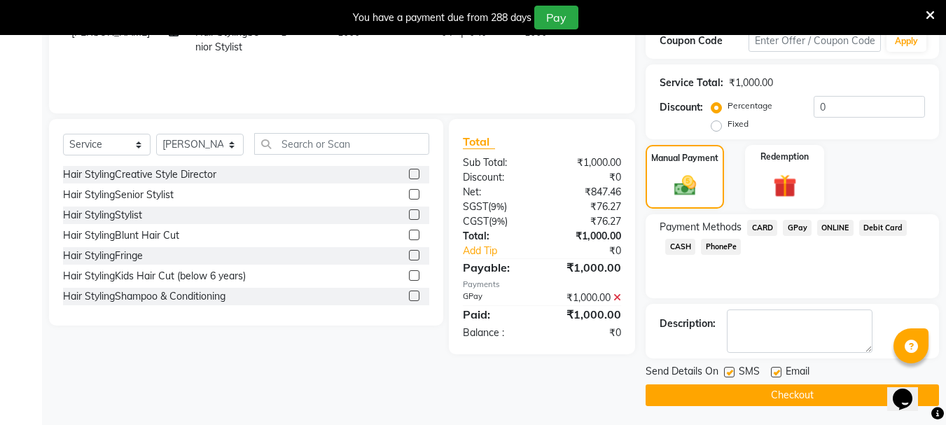
scroll to position [251, 0]
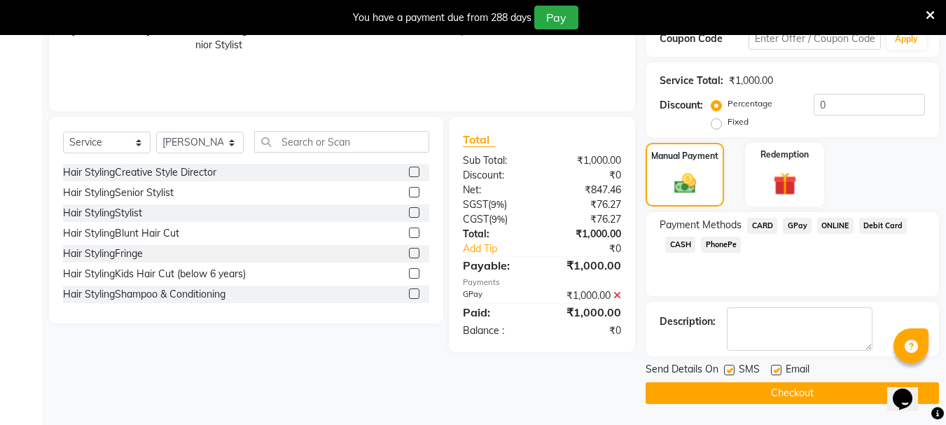
click at [792, 391] on button "Checkout" at bounding box center [792, 393] width 293 height 22
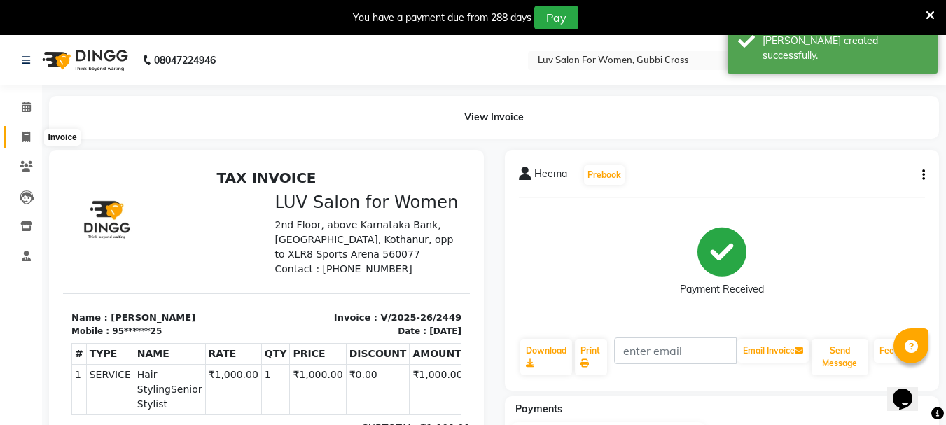
click at [27, 144] on span at bounding box center [26, 138] width 25 height 16
select select "service"
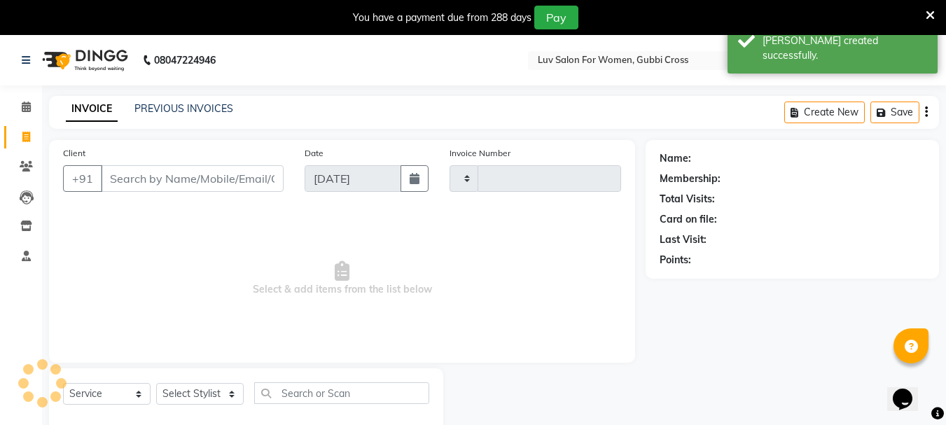
scroll to position [35, 0]
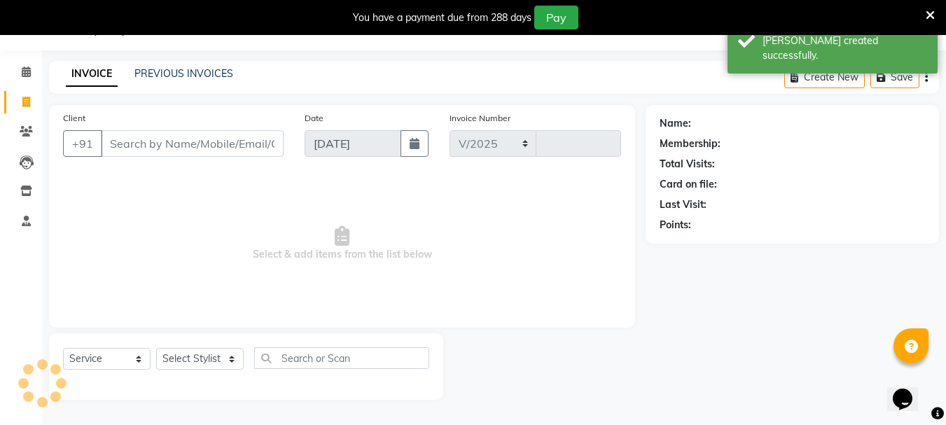
select select "7221"
type input "2450"
